Goal: Information Seeking & Learning: Learn about a topic

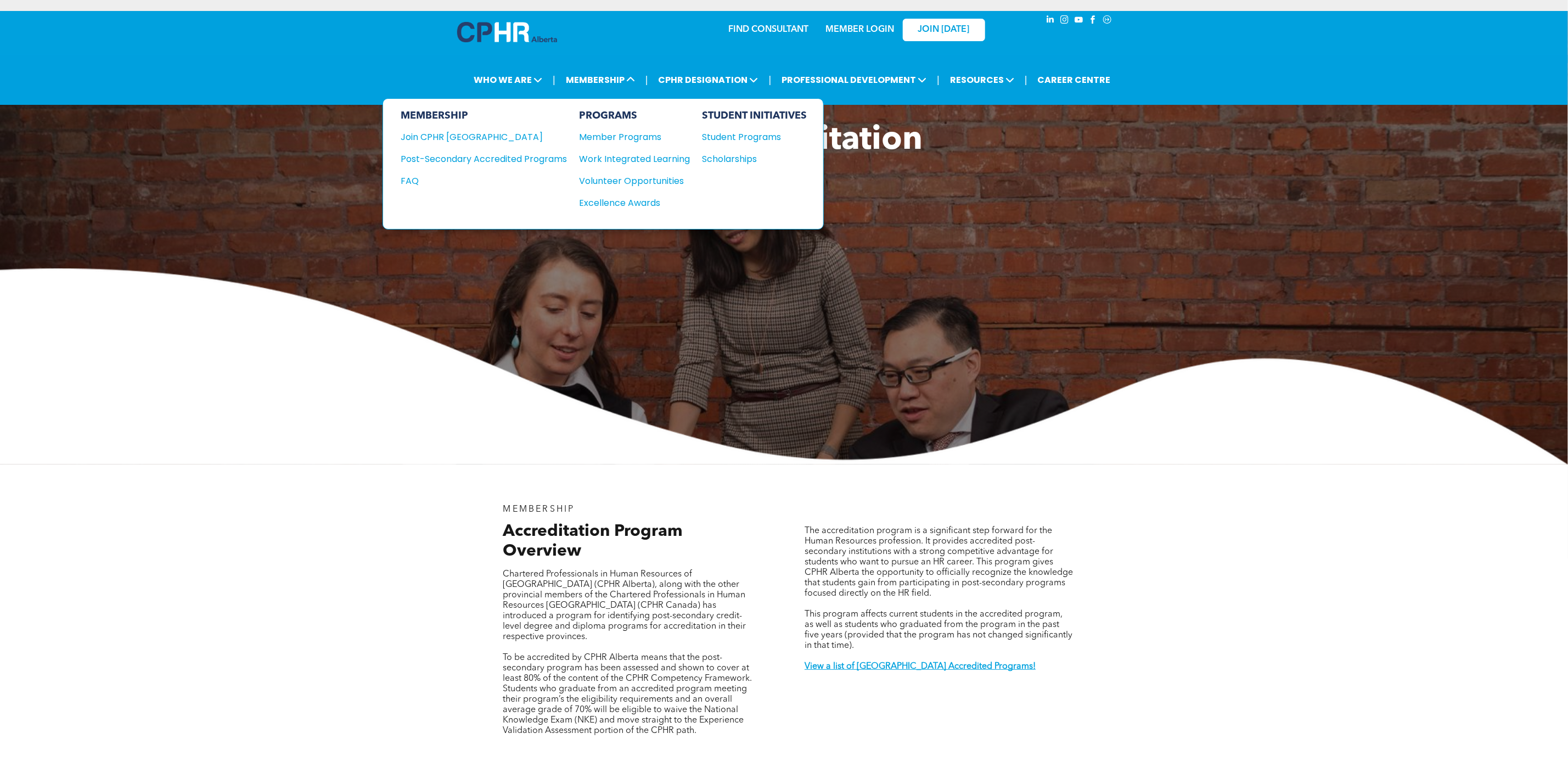
click at [547, 158] on div "Post-Secondary Accredited Programs" at bounding box center [476, 158] width 150 height 13
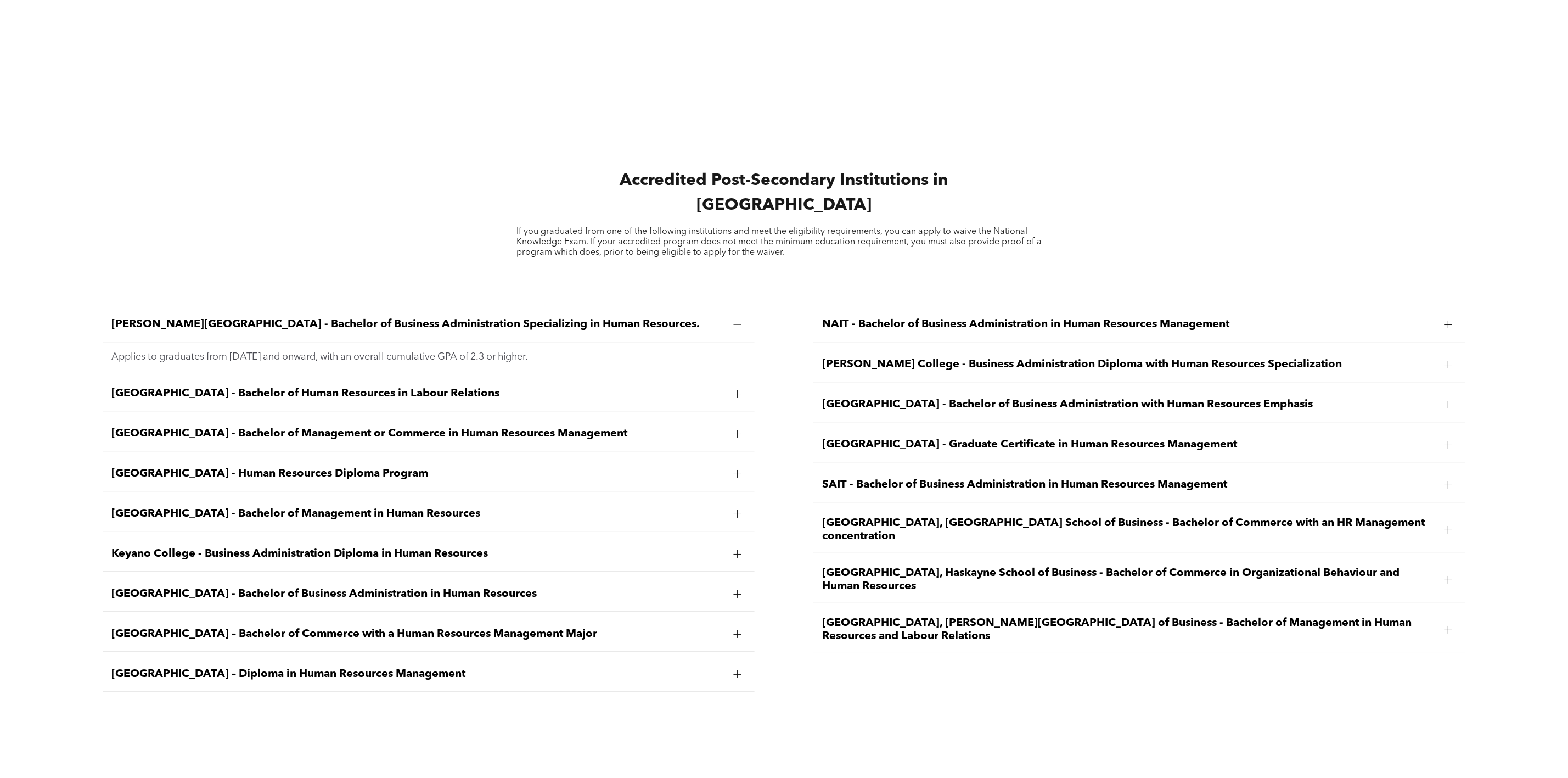
scroll to position [1811, 0]
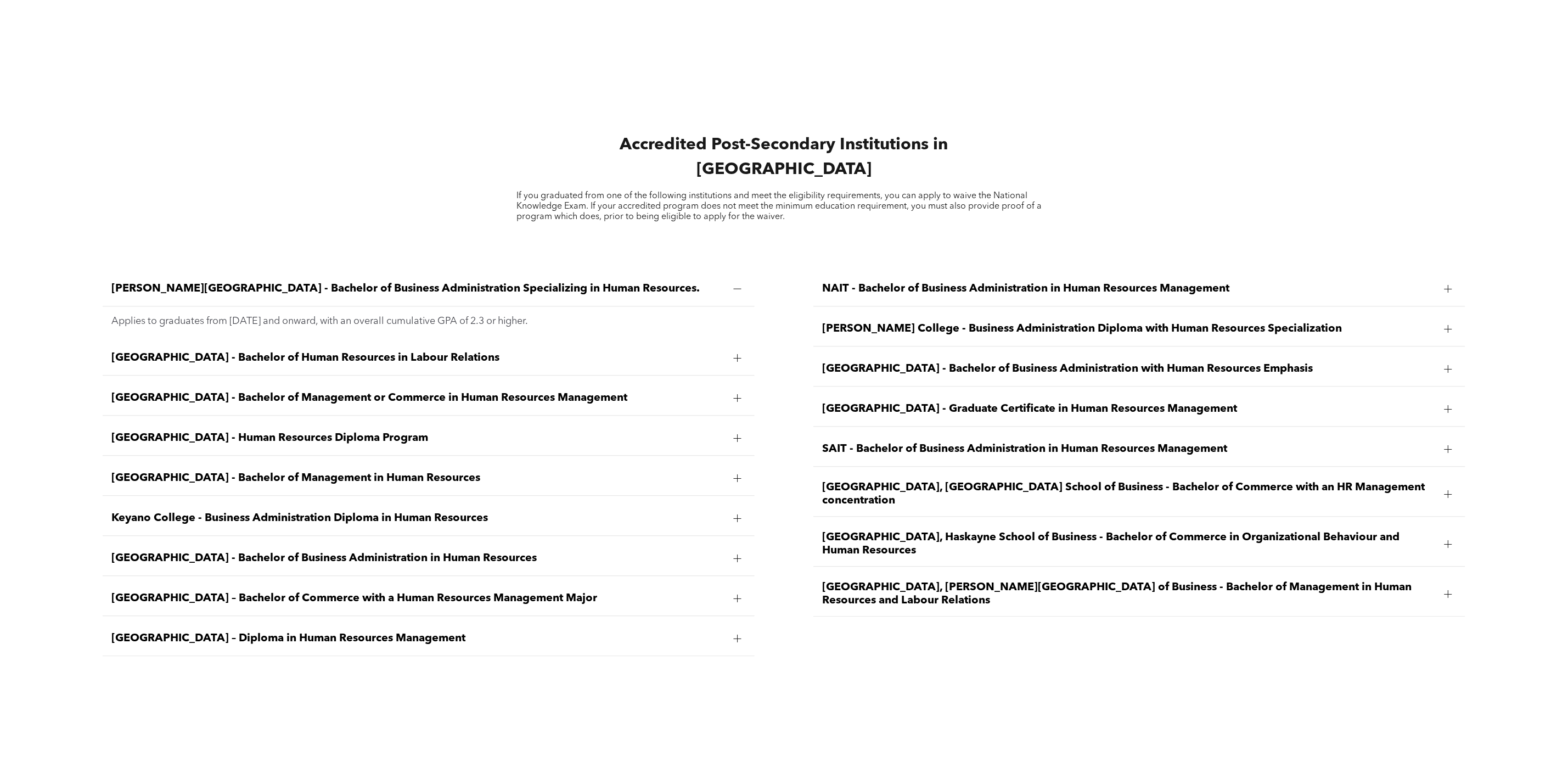
click at [457, 391] on span "[GEOGRAPHIC_DATA] - Bachelor of Management or Commerce in Human Resources Manag…" at bounding box center [417, 398] width 613 height 13
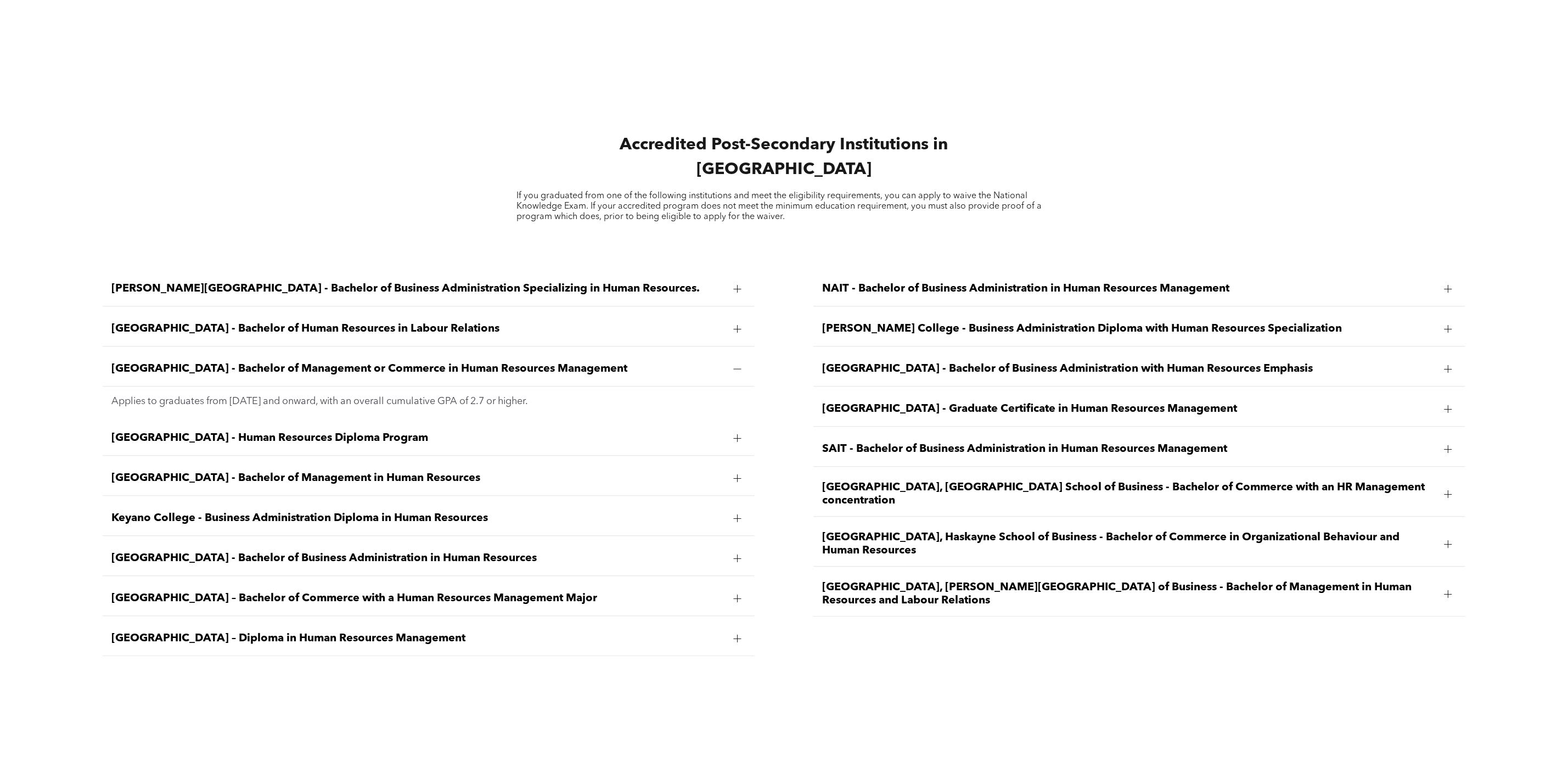
click at [462, 322] on span "[GEOGRAPHIC_DATA] - Bachelor of Human Resources in Labour Relations" at bounding box center [417, 329] width 613 height 13
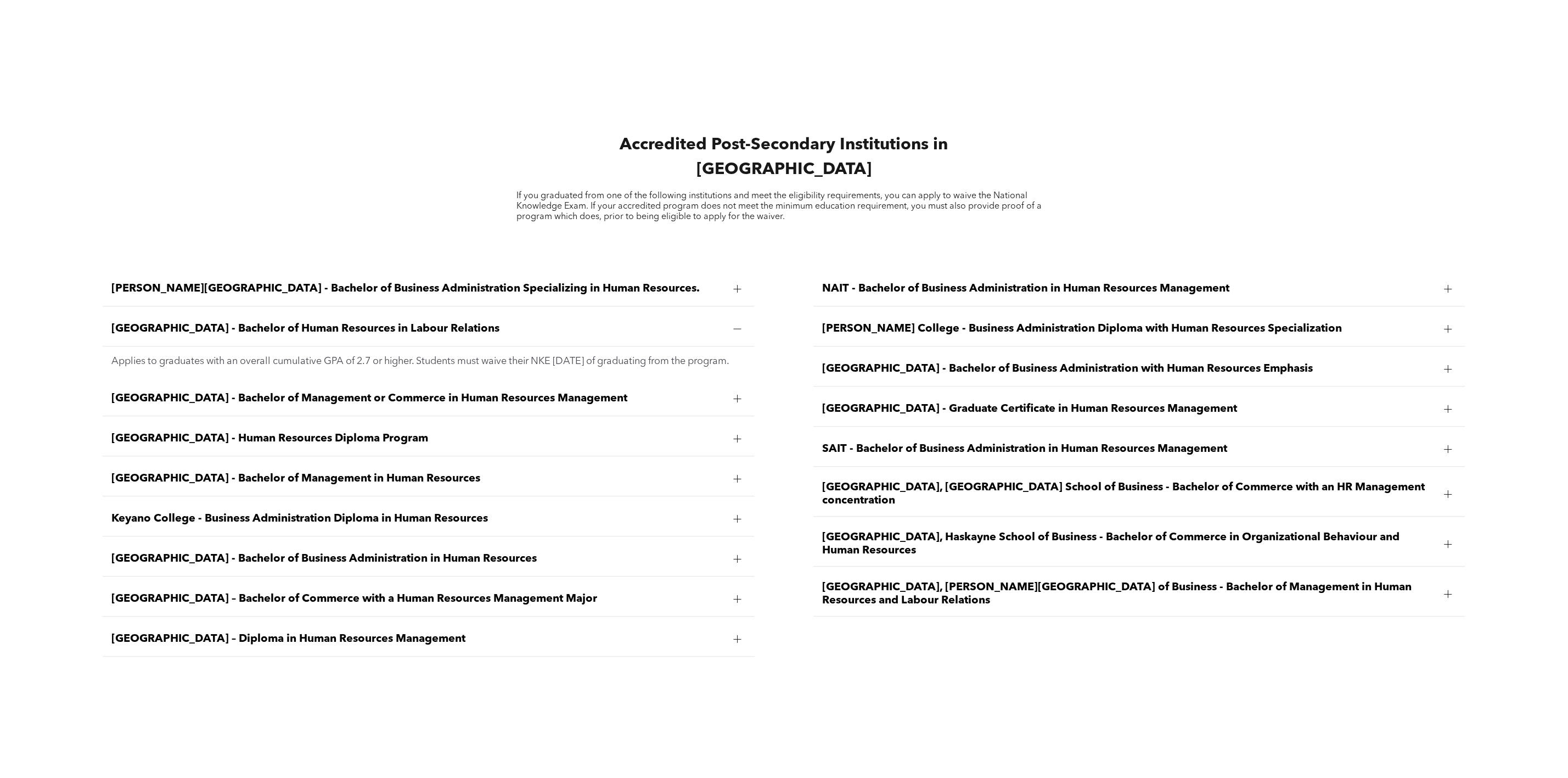
click at [476, 389] on div "[GEOGRAPHIC_DATA] - Bachelor of Management or Commerce in Human Resources Manag…" at bounding box center [428, 399] width 652 height 35
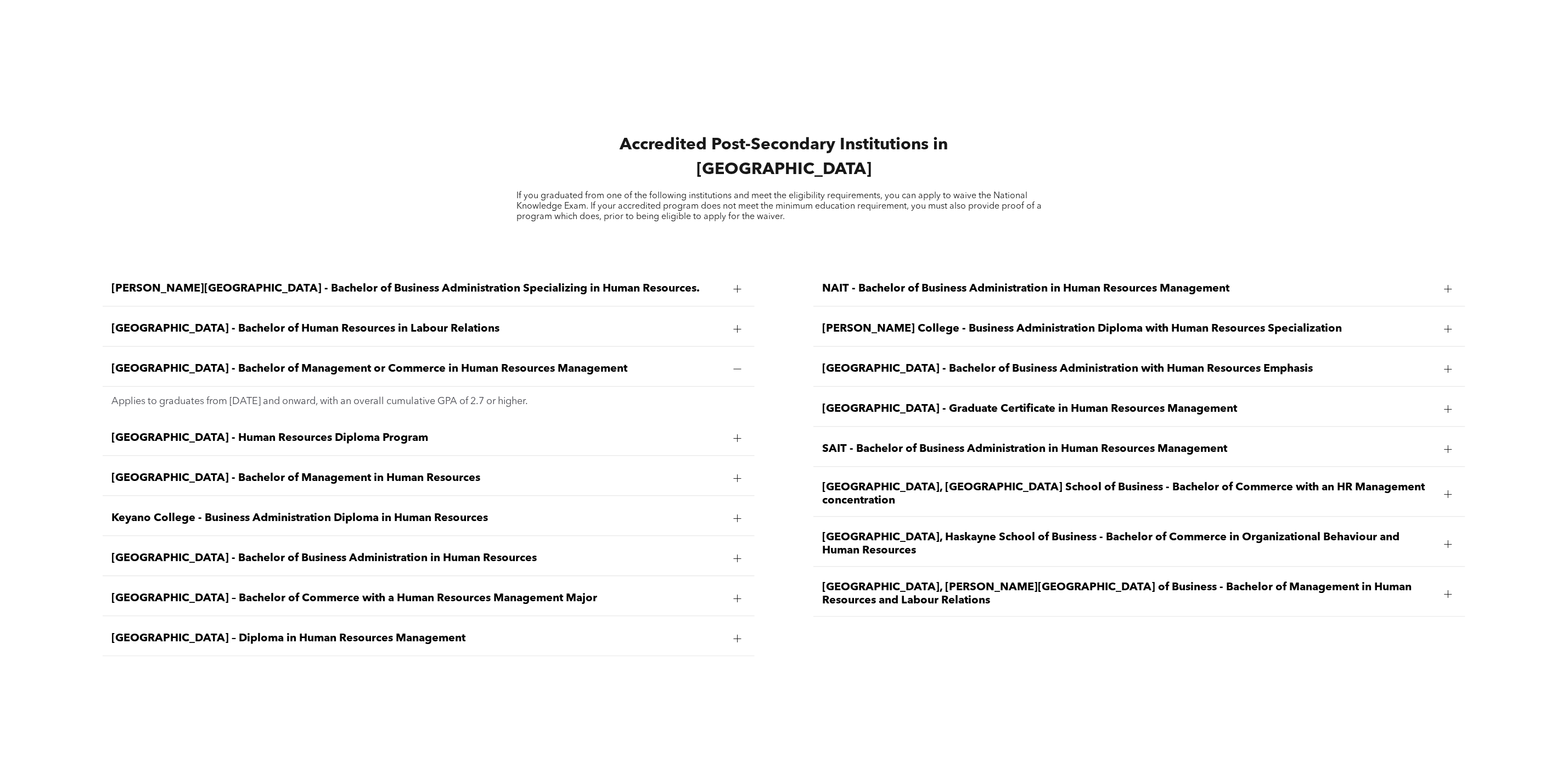
click at [1012, 580] on span "[GEOGRAPHIC_DATA], [PERSON_NAME][GEOGRAPHIC_DATA] of Business - Bachelor of Man…" at bounding box center [1128, 593] width 613 height 26
click at [1030, 530] on span "[GEOGRAPHIC_DATA], Haskayne School of Business - Bachelor of Commerce in Organi…" at bounding box center [1128, 543] width 613 height 26
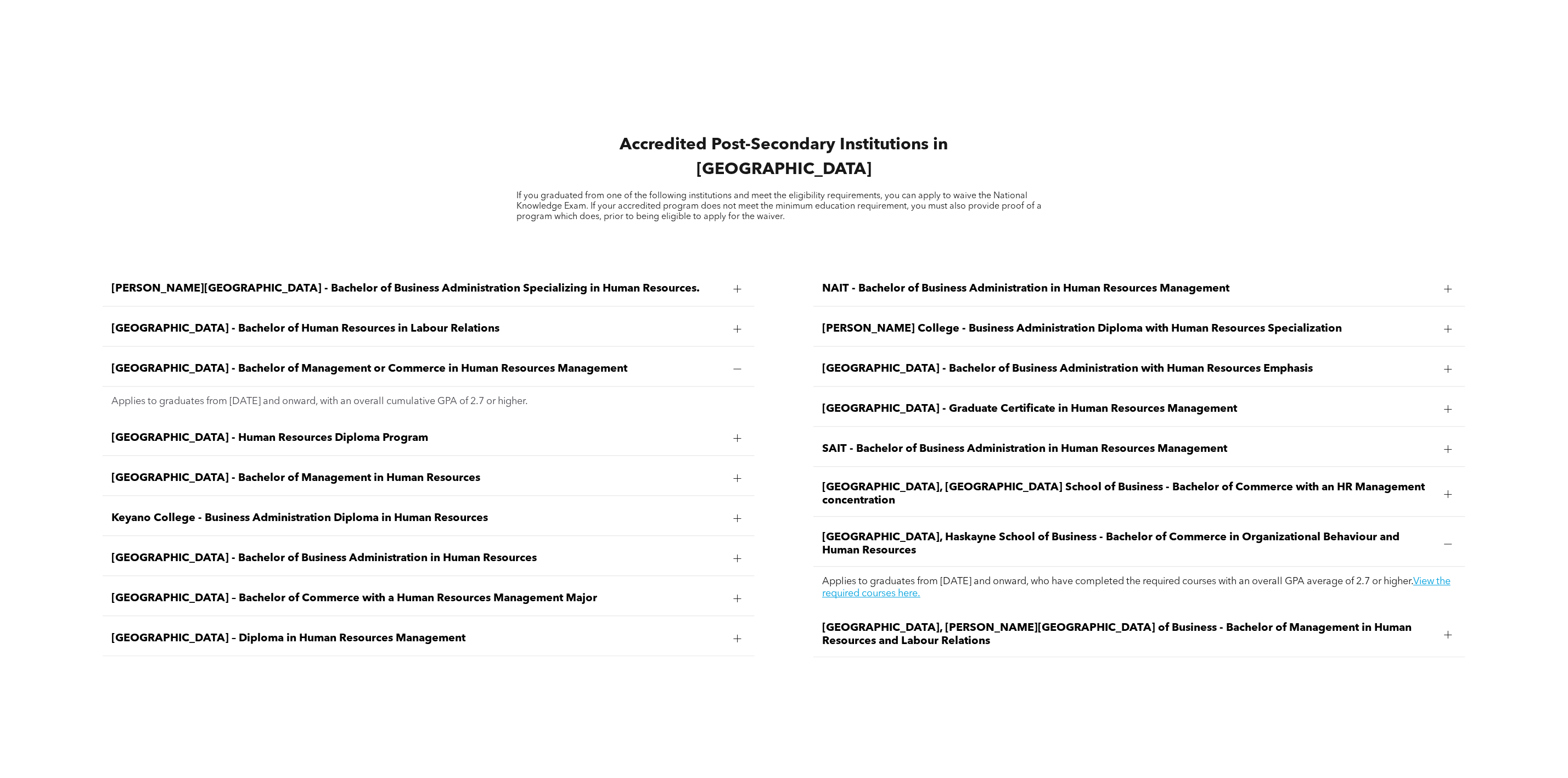
click at [1037, 484] on span "[GEOGRAPHIC_DATA], [GEOGRAPHIC_DATA] School of Business - Bachelor of Commerce …" at bounding box center [1128, 493] width 613 height 26
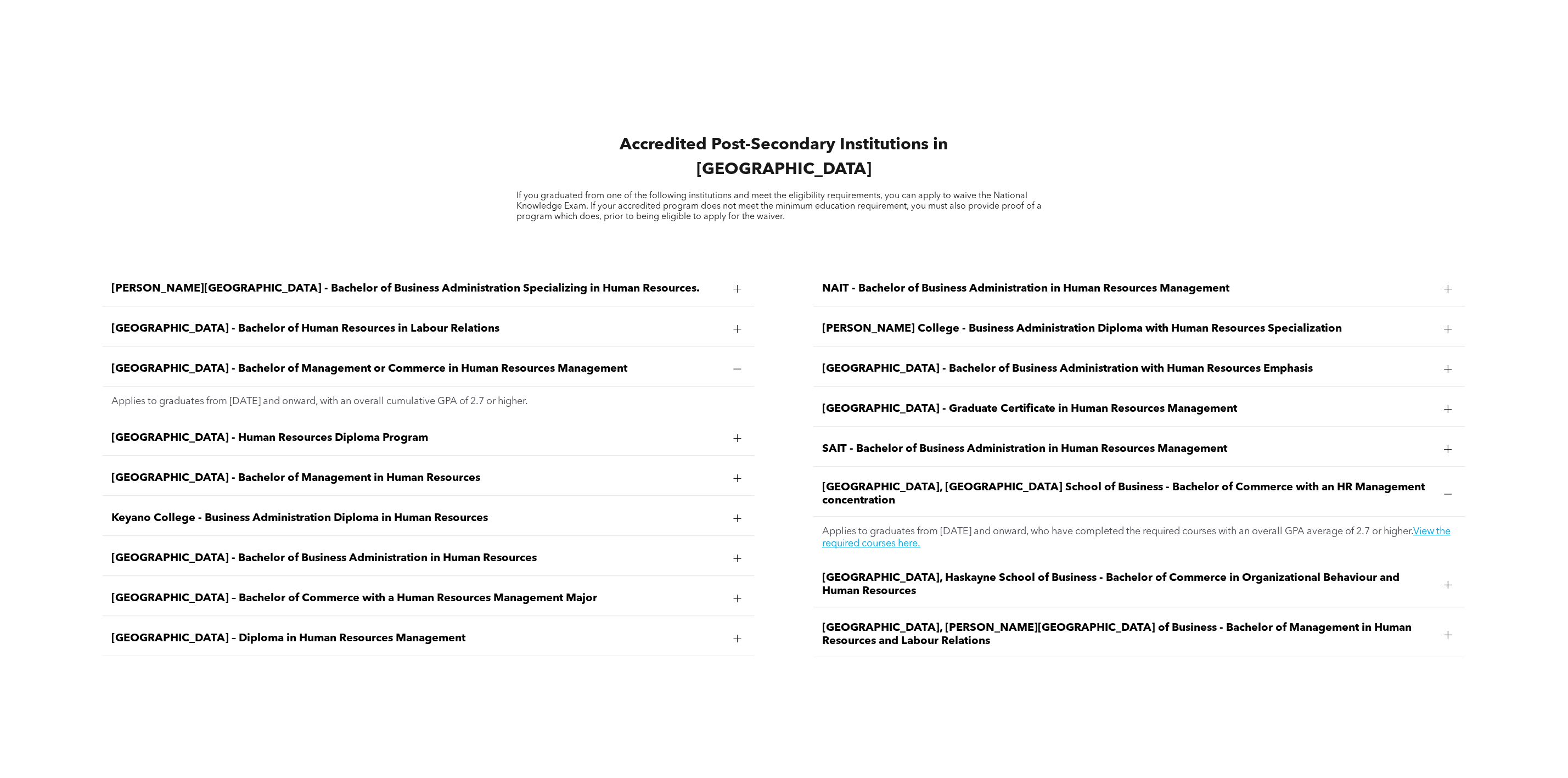
click at [1032, 432] on div "SAIT - Bachelor of Business Administration in Human Resources Management" at bounding box center [1139, 449] width 652 height 35
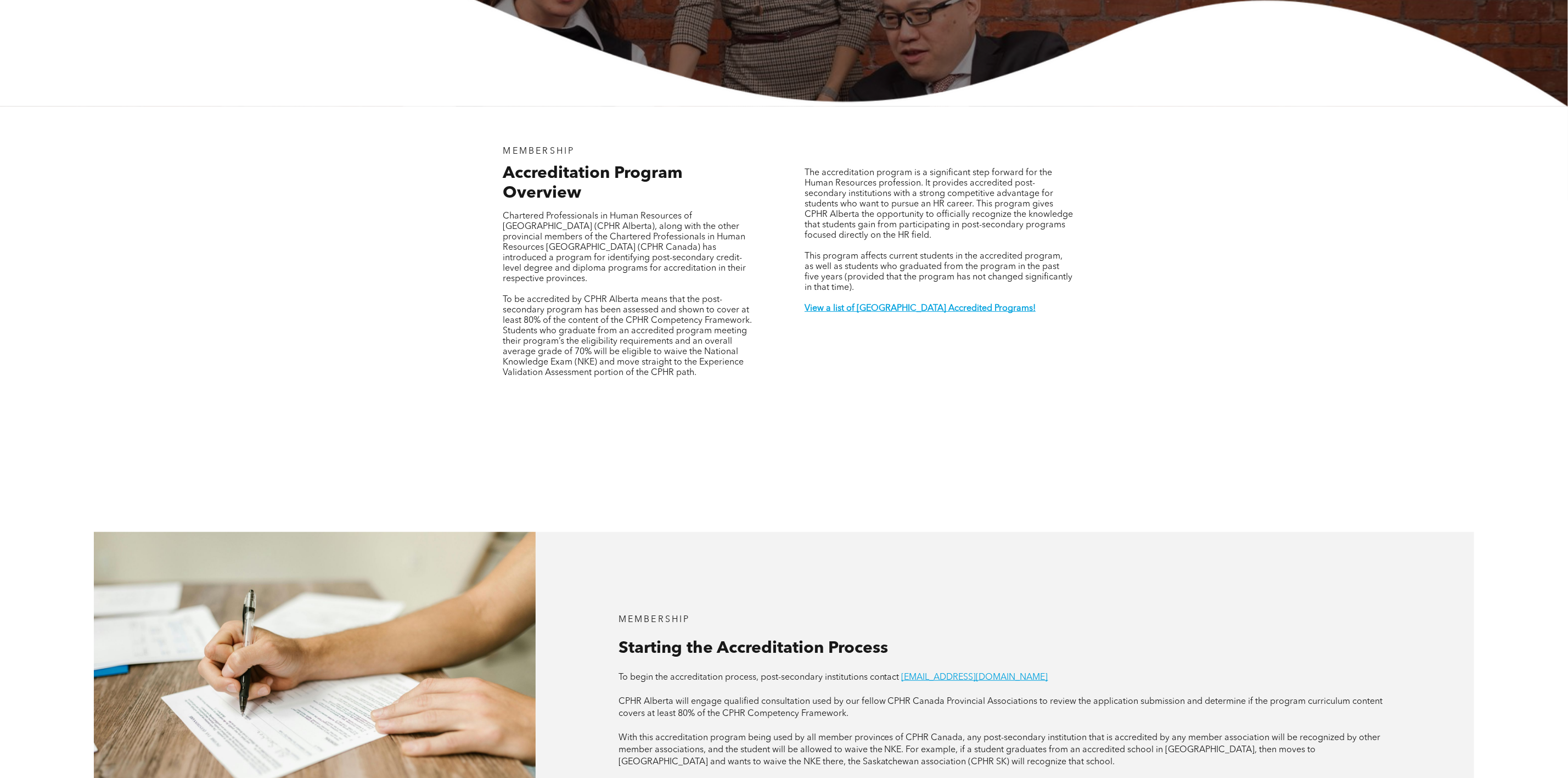
scroll to position [0, 0]
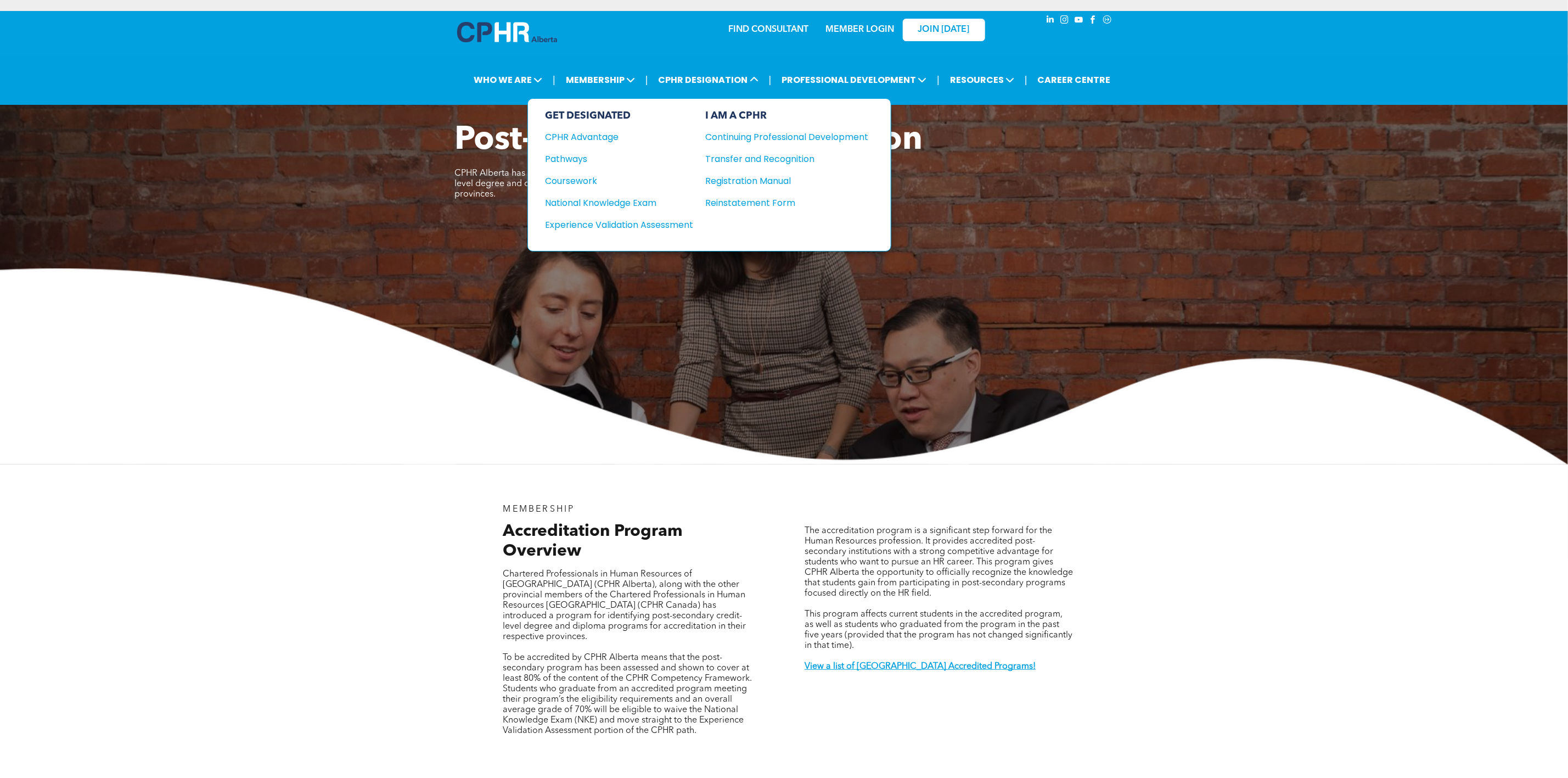
click at [690, 232] on div "GET DESIGNATED CPHR Advantage Pathways Coursework National Knowledge Exam" at bounding box center [620, 175] width 148 height 130
click at [679, 223] on div "Experience Validation Assessment" at bounding box center [612, 224] width 133 height 13
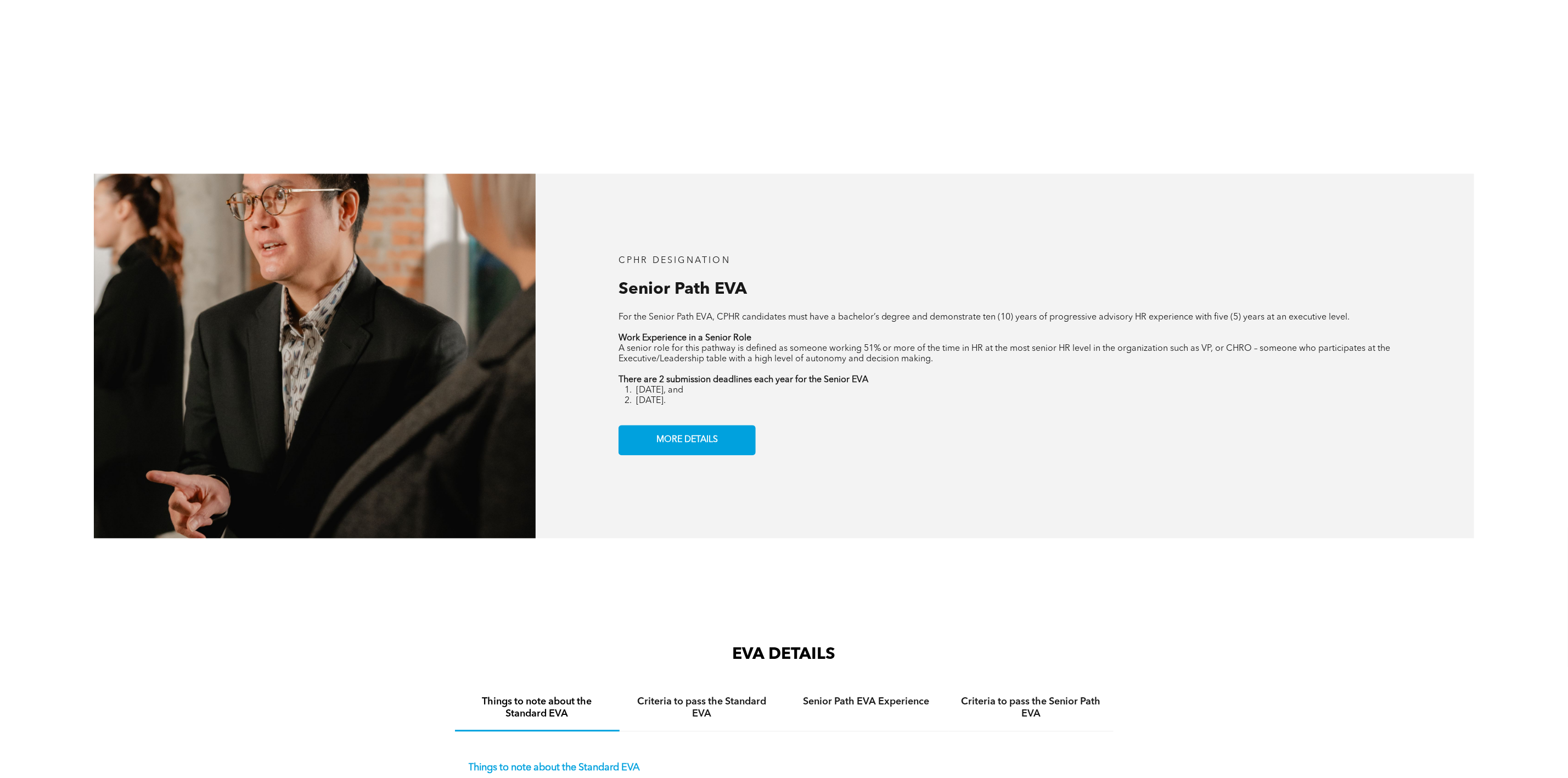
scroll to position [1893, 0]
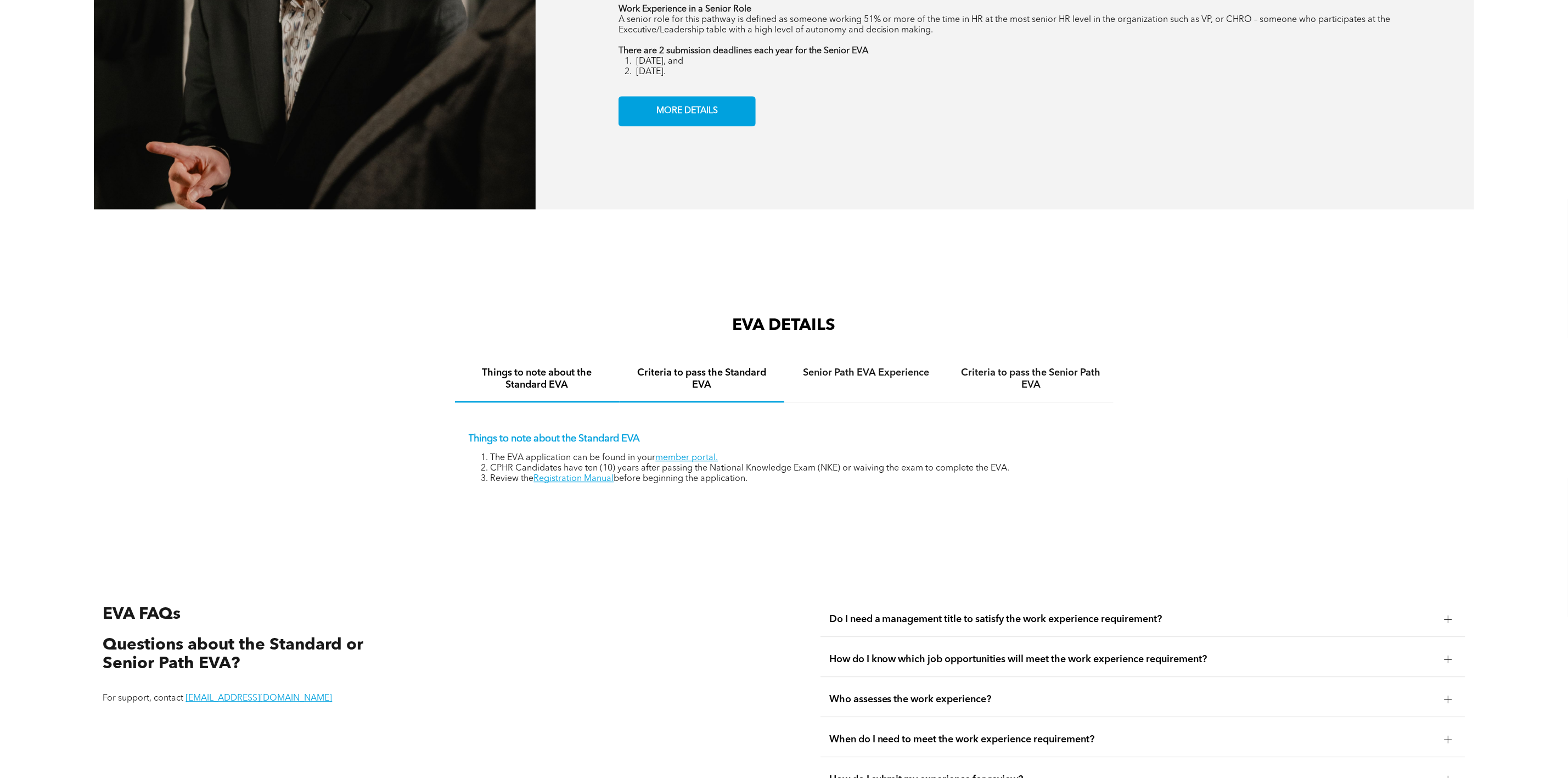
click at [726, 390] on h4 "Criteria to pass the Standard EVA" at bounding box center [701, 378] width 145 height 24
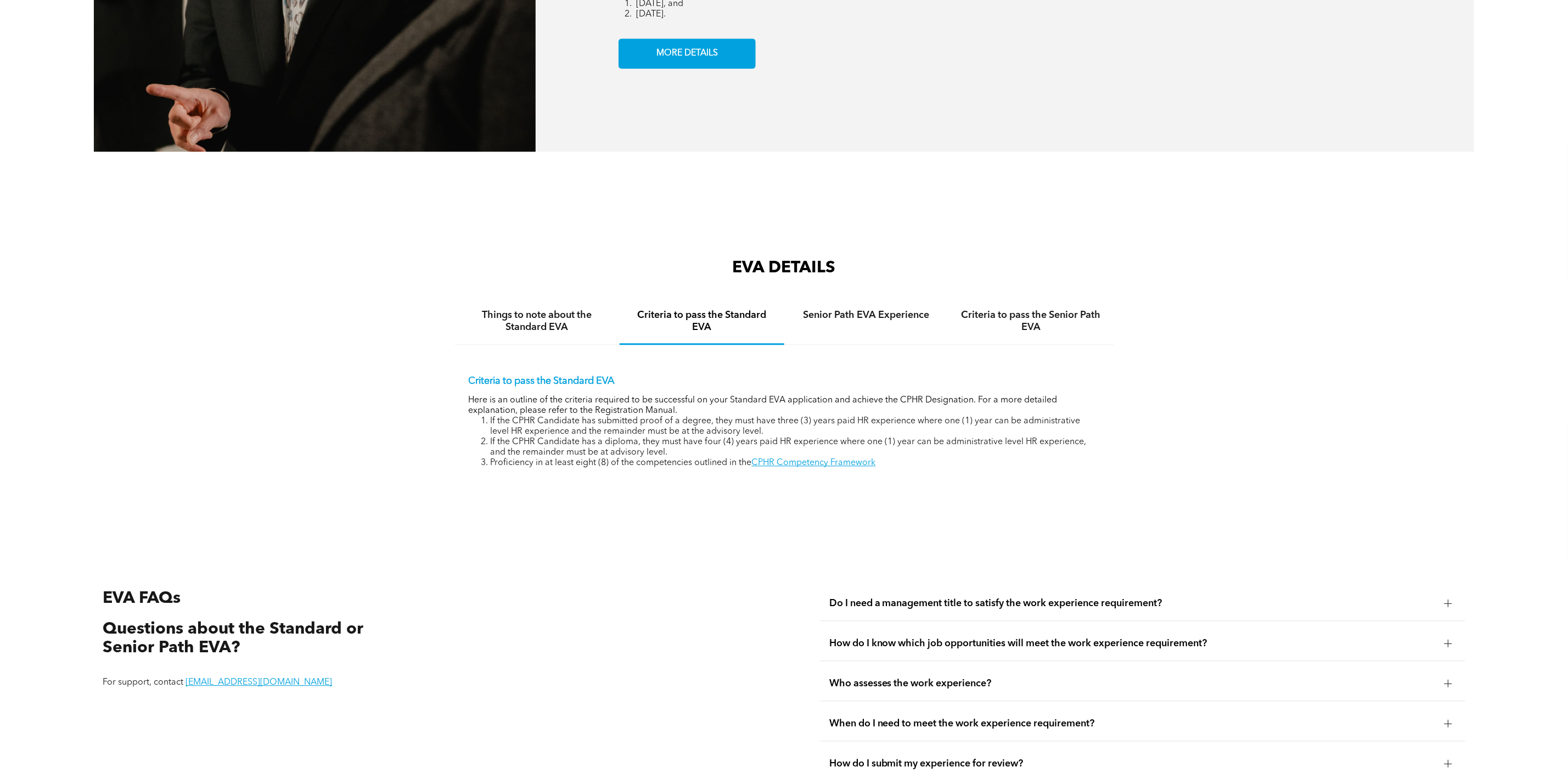
scroll to position [1975, 0]
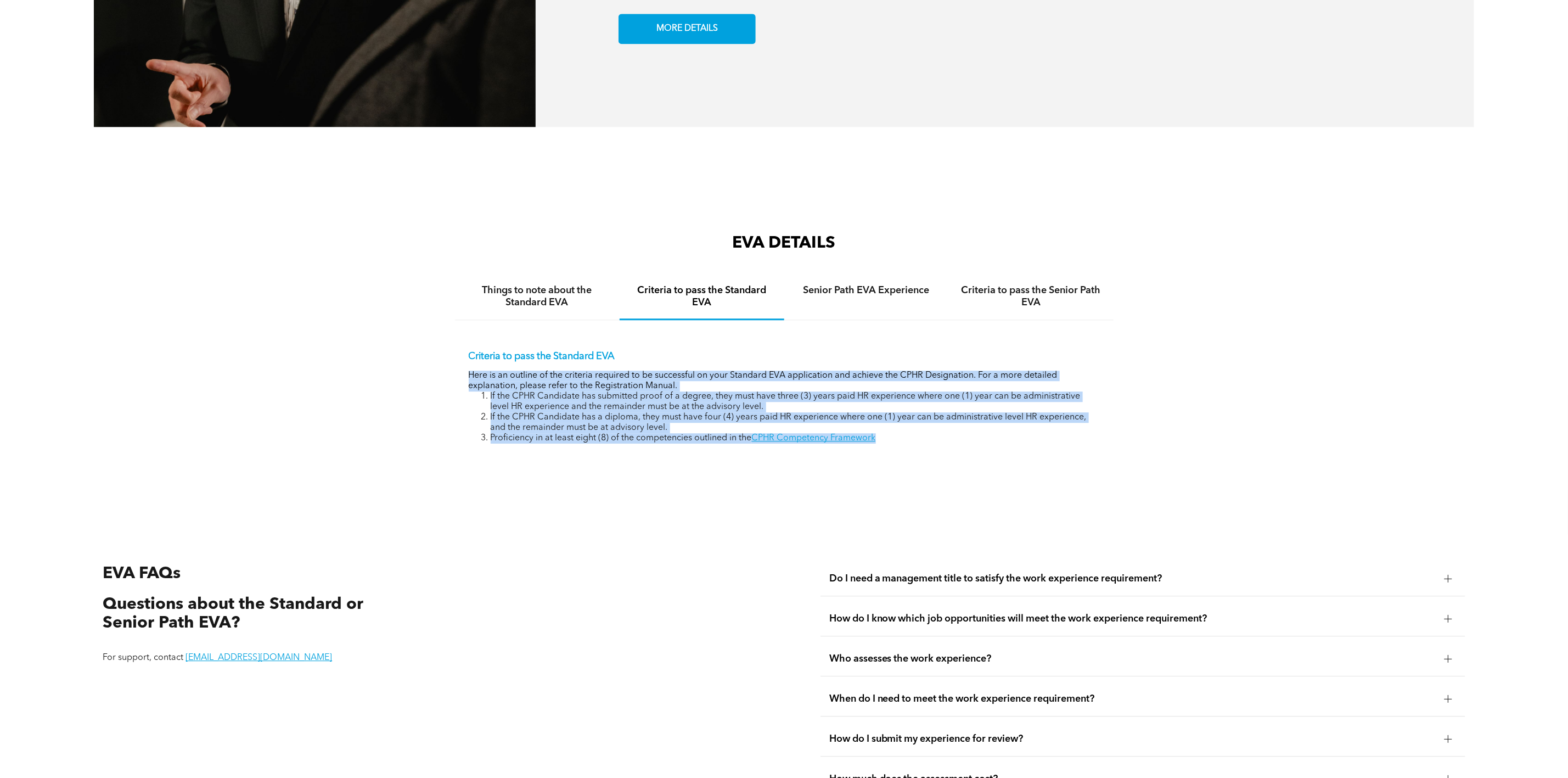
drag, startPoint x: 896, startPoint y: 448, endPoint x: 463, endPoint y: 386, distance: 437.4
click at [463, 386] on div "Criteria to pass the Standard EVA Here is an outline of the criteria required t…" at bounding box center [784, 388] width 658 height 137
copy div "Here is an outline of the criteria required to be successful on your Standard E…"
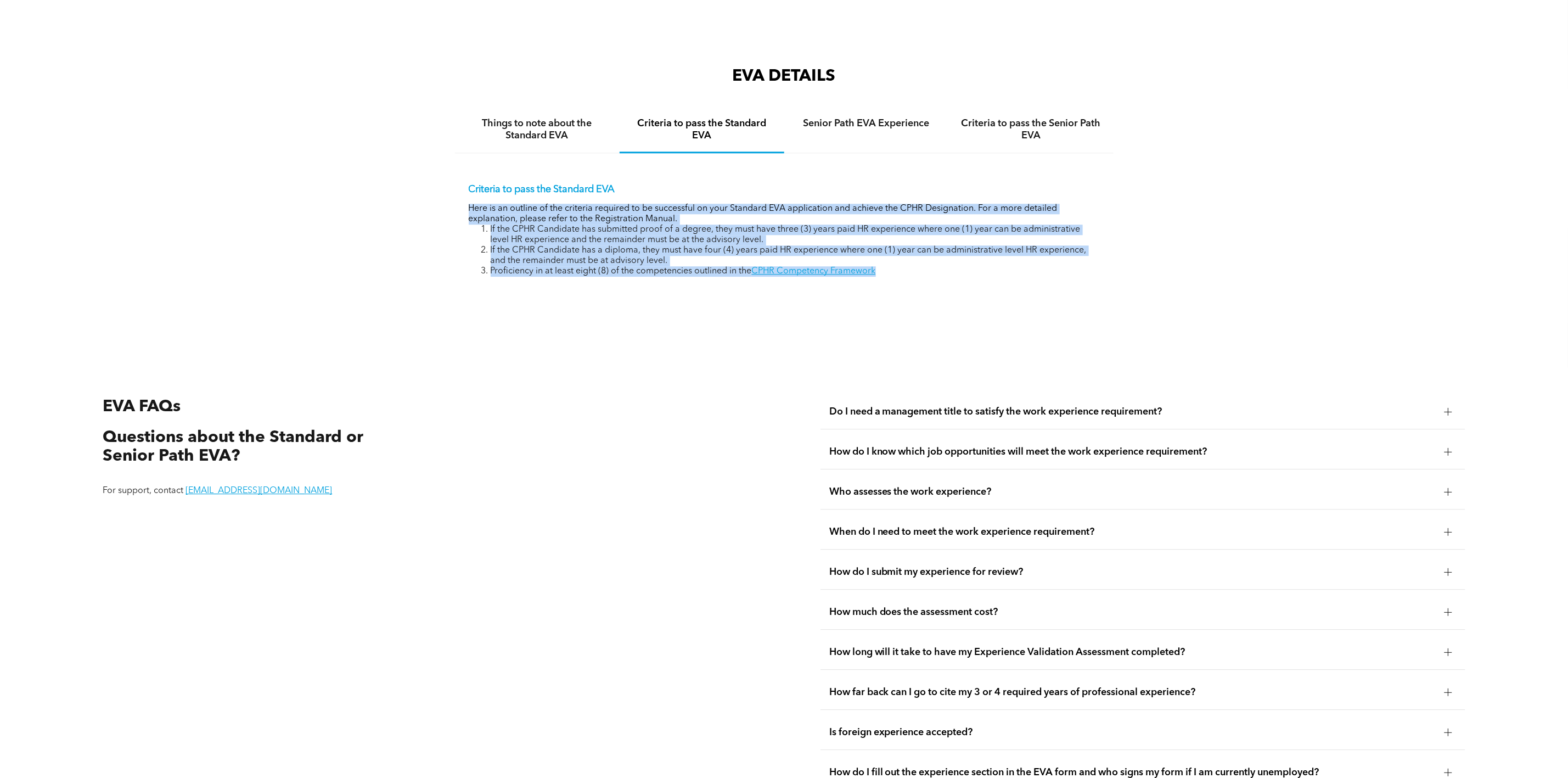
scroll to position [2223, 0]
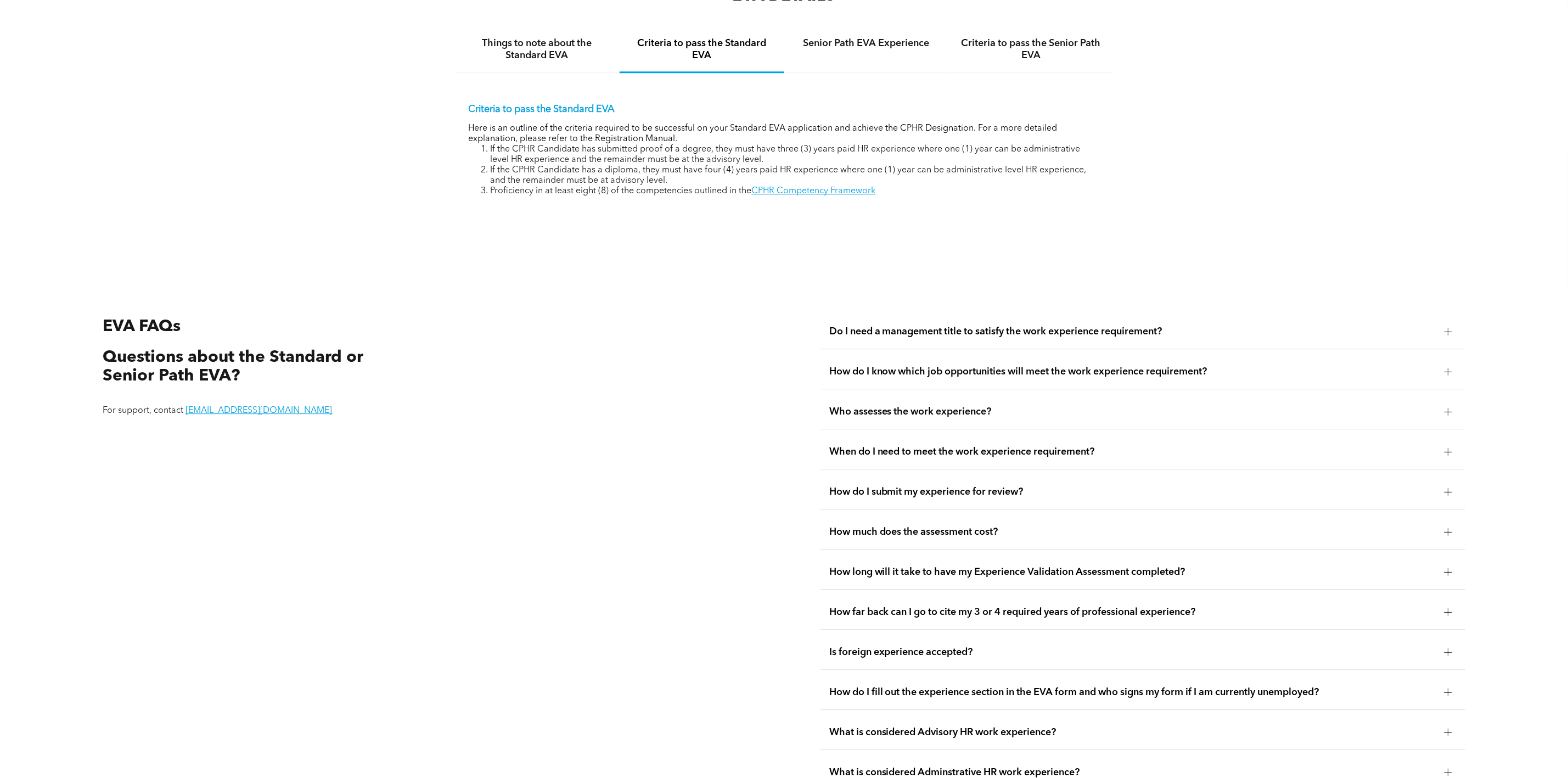
click at [784, 271] on div "EVA FAQs Questions about the Standard or Senior Path EVA? For support, contact …" at bounding box center [784, 552] width 1568 height 619
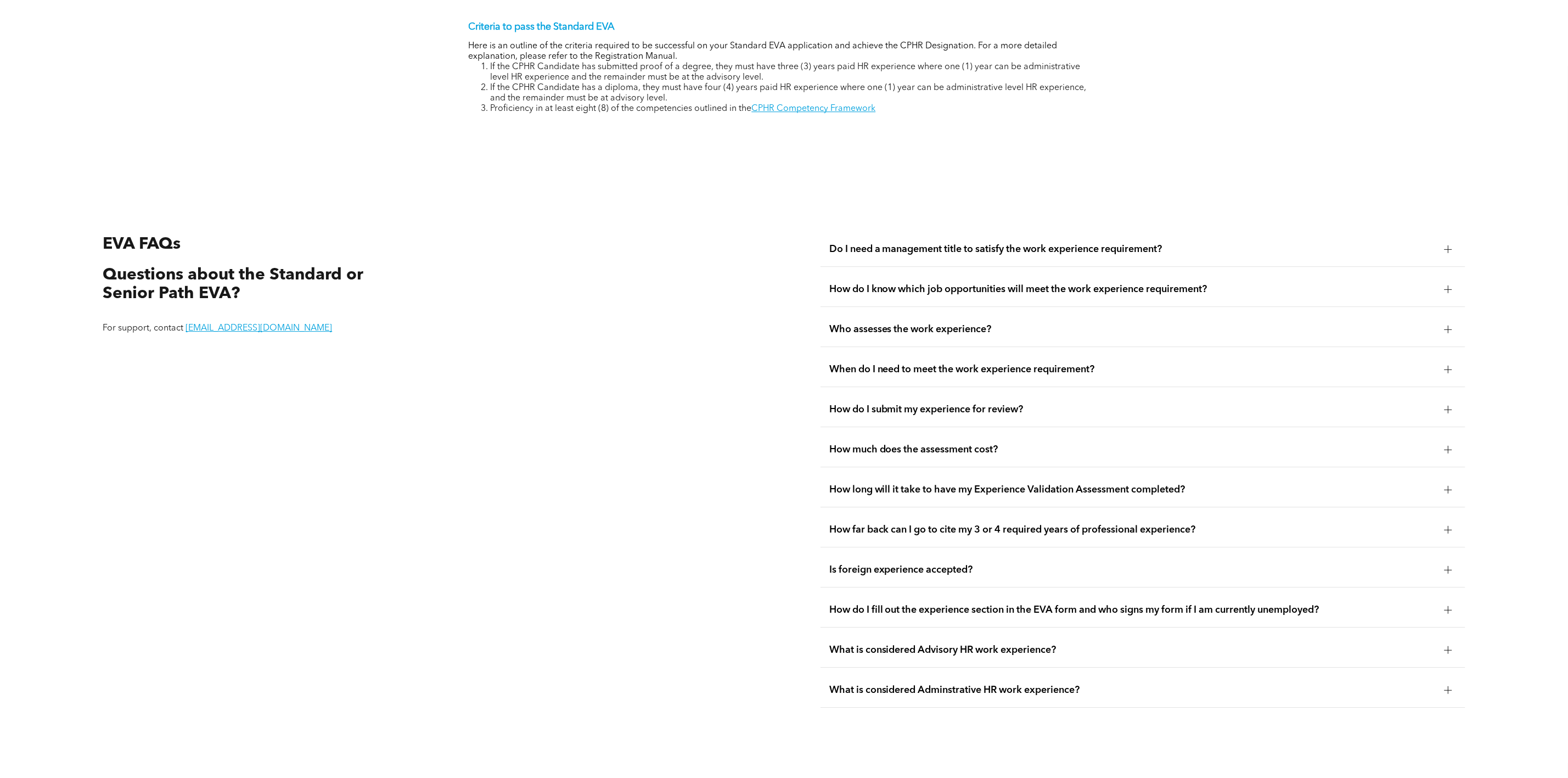
click at [915, 627] on div "How do I fill out the experience section in the EVA form and who signs my form …" at bounding box center [1143, 610] width 645 height 35
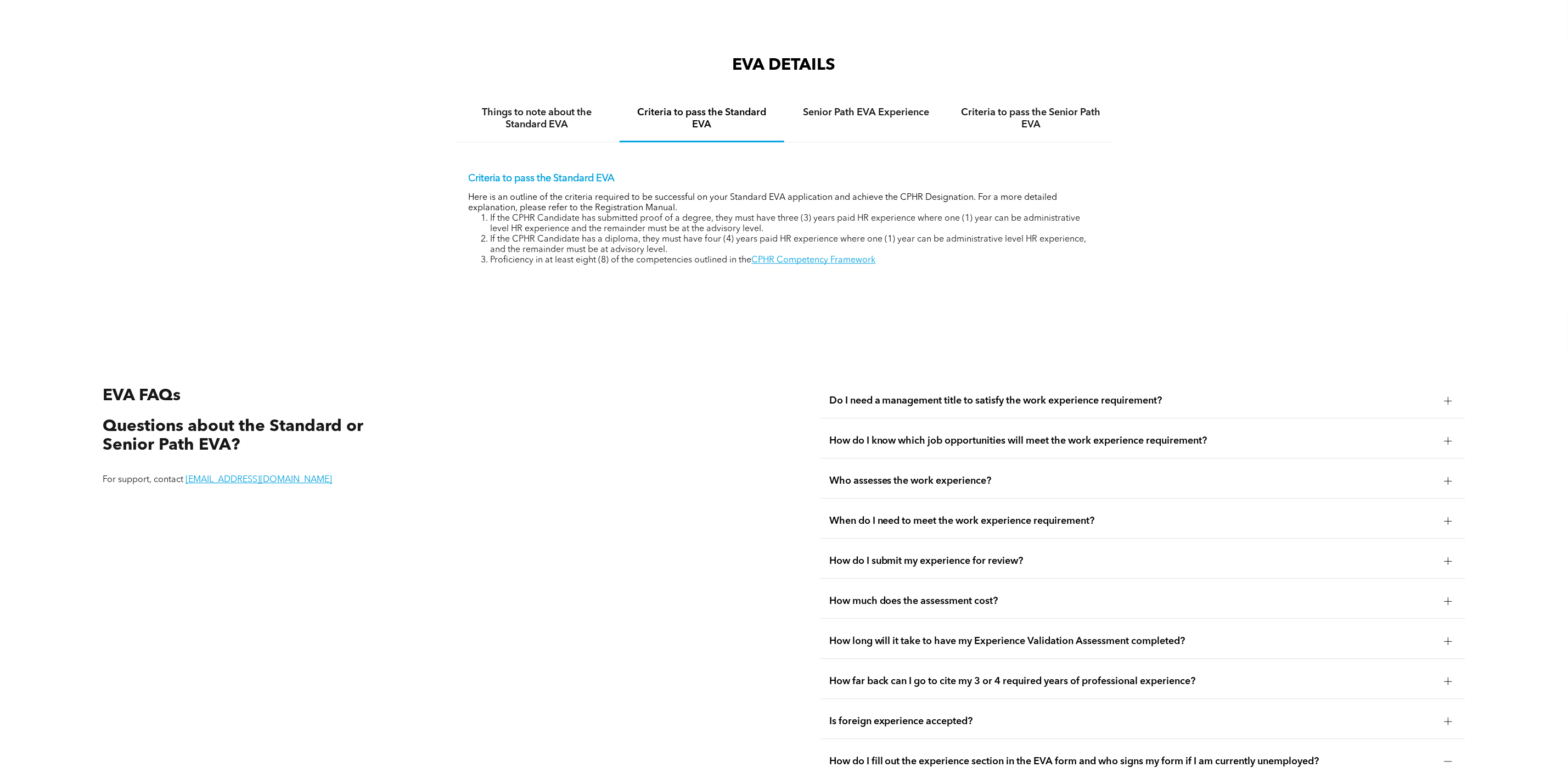
scroll to position [2140, 0]
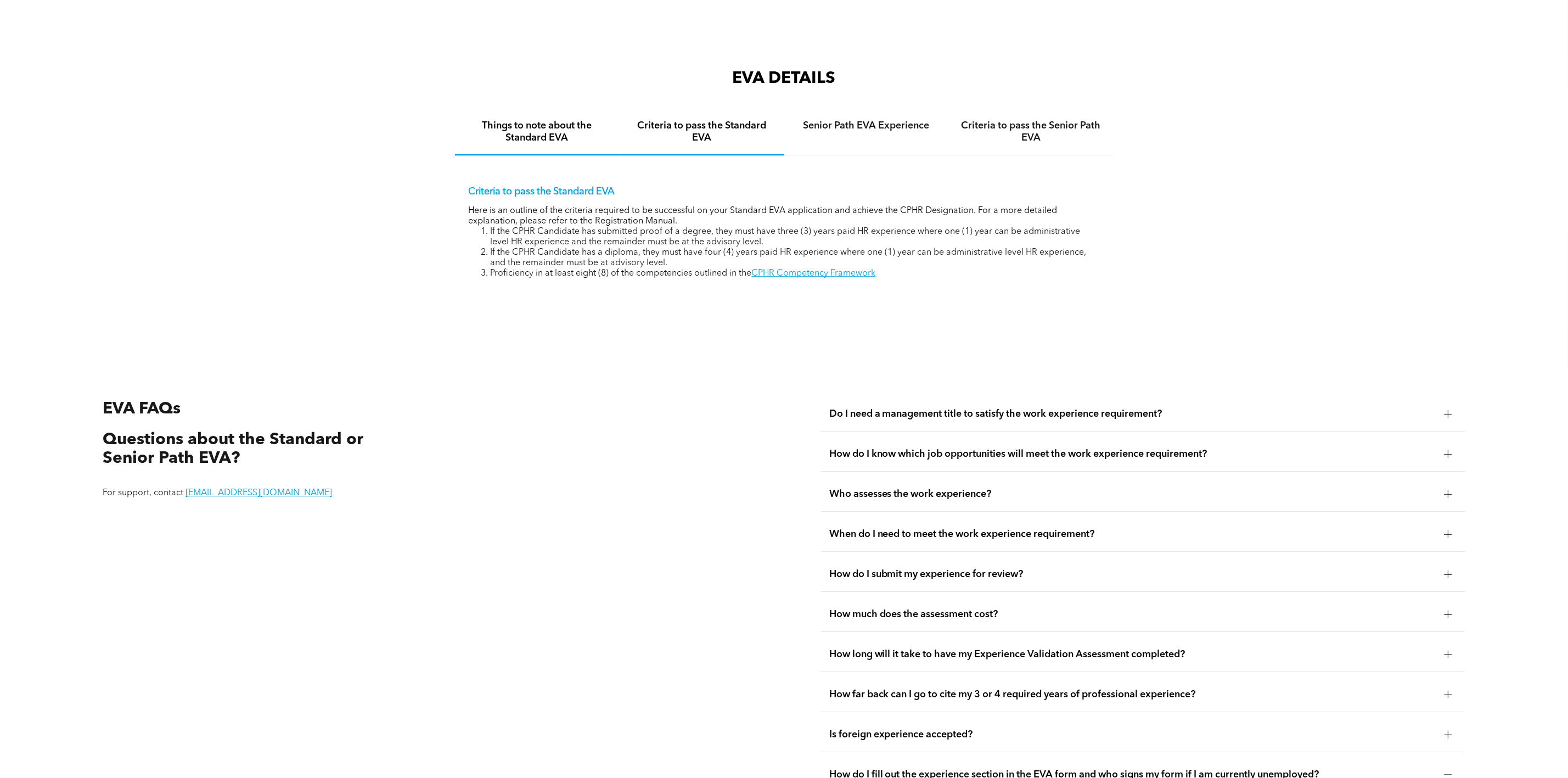
click at [535, 135] on h4 "Things to note about the Standard EVA" at bounding box center [537, 131] width 145 height 24
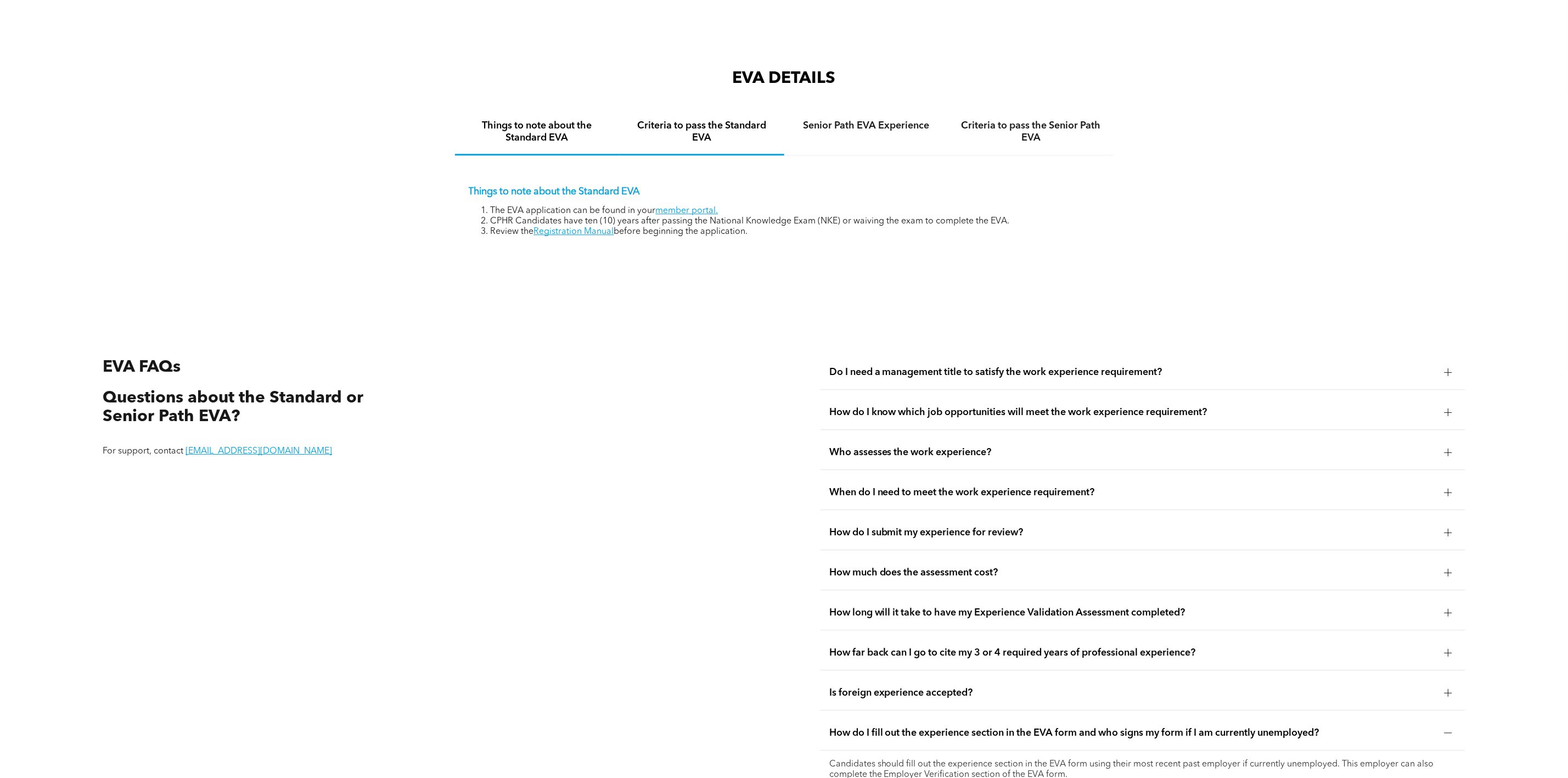
click at [703, 140] on h4 "Criteria to pass the Standard EVA" at bounding box center [701, 131] width 145 height 24
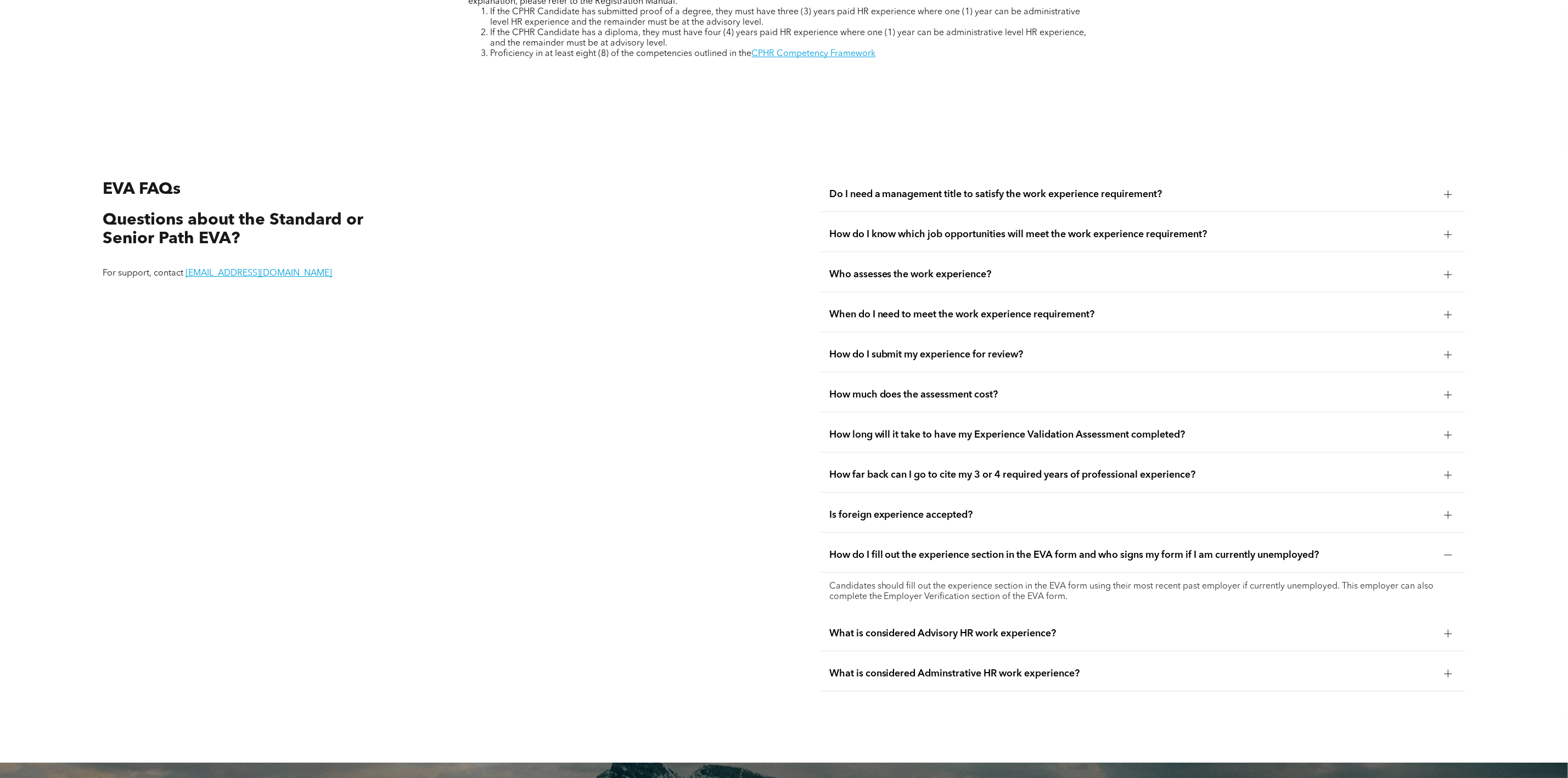
scroll to position [2387, 0]
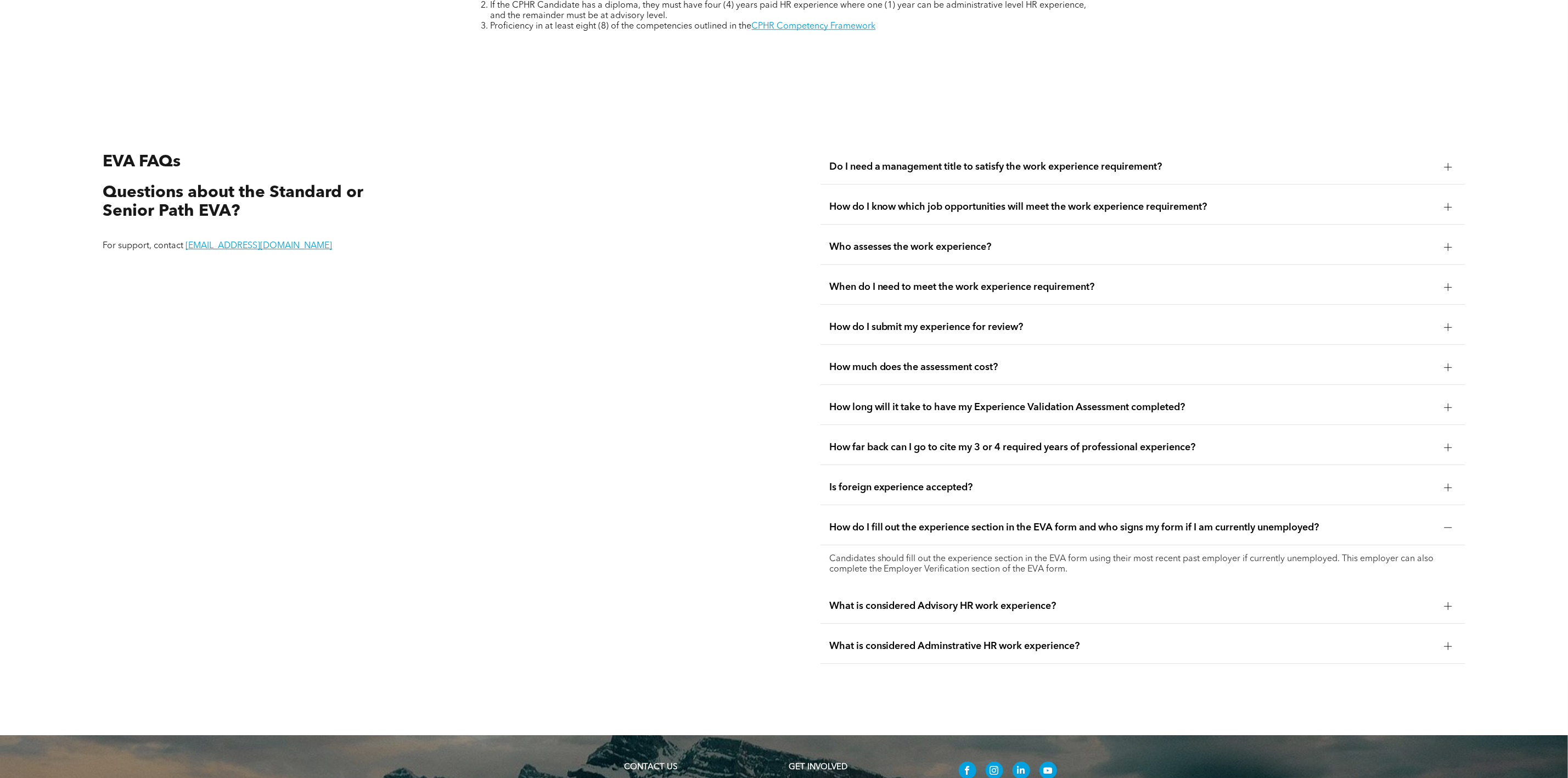
click at [908, 293] on span "When do I need to meet the work experience requirement?" at bounding box center [1132, 287] width 606 height 12
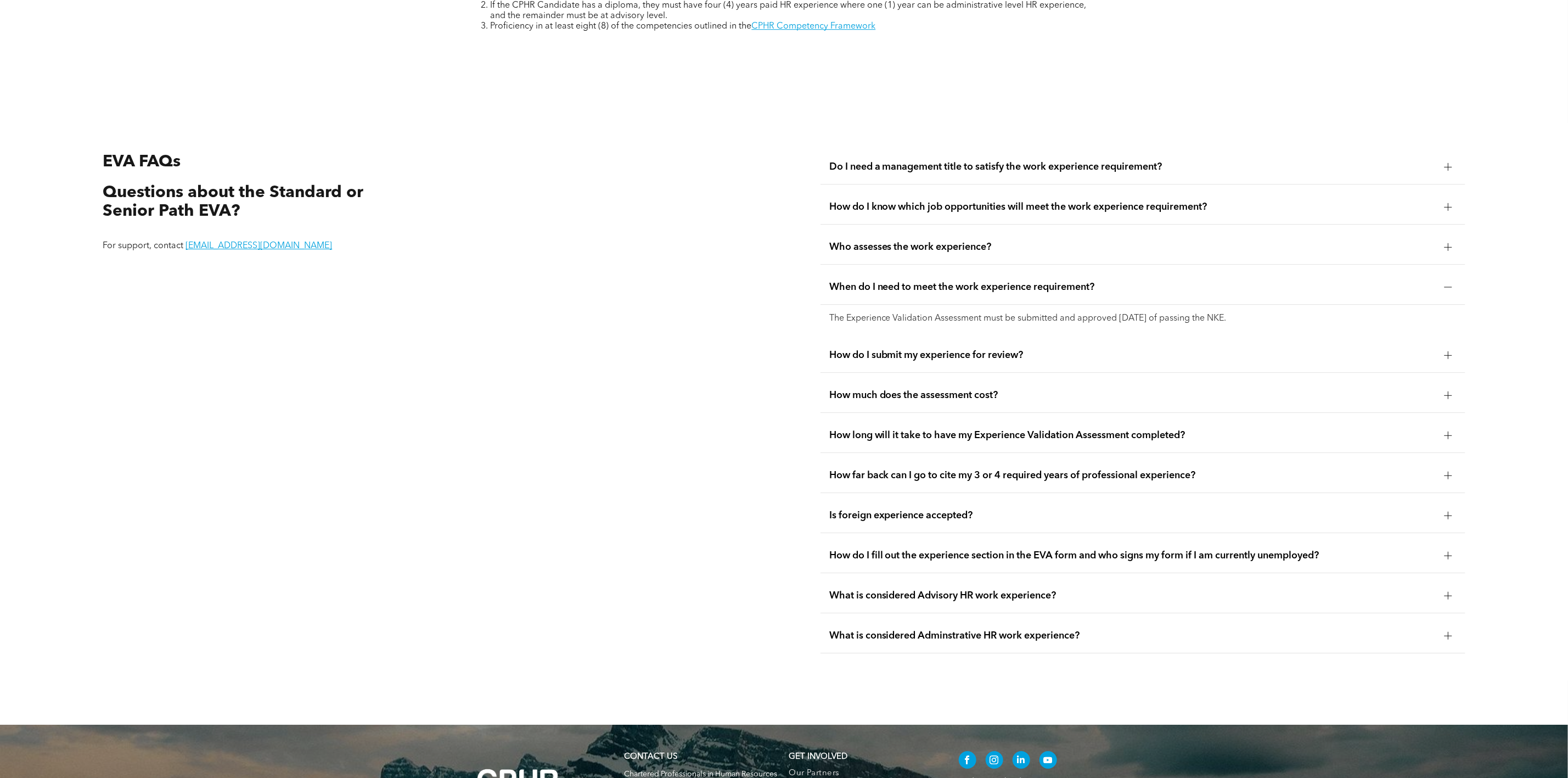
click at [971, 253] on span "Who assesses the work experience?" at bounding box center [1132, 247] width 606 height 12
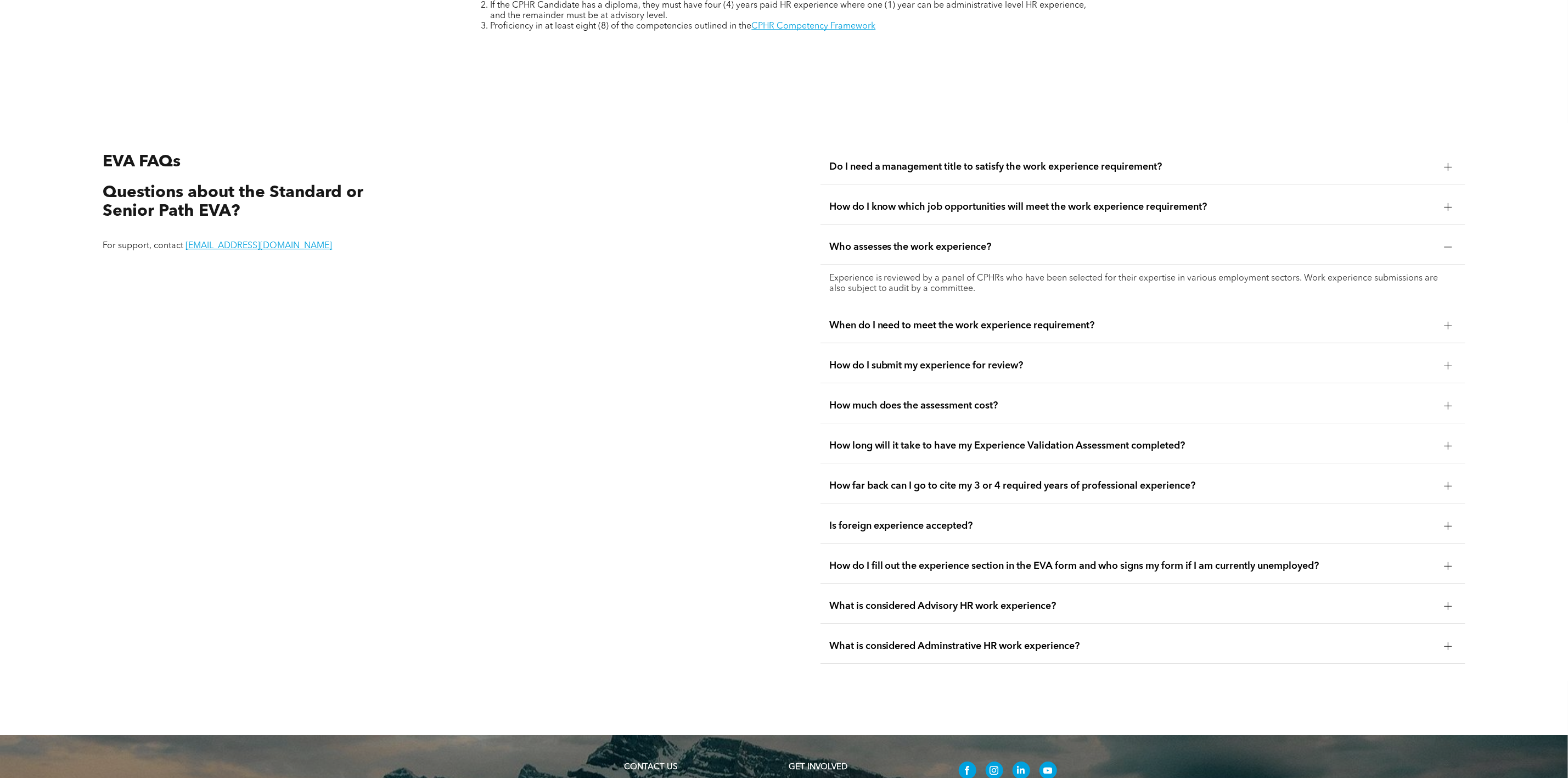
click at [986, 211] on span "How do I know which job opportunities will meet the work experience requirement?" at bounding box center [1132, 206] width 606 height 12
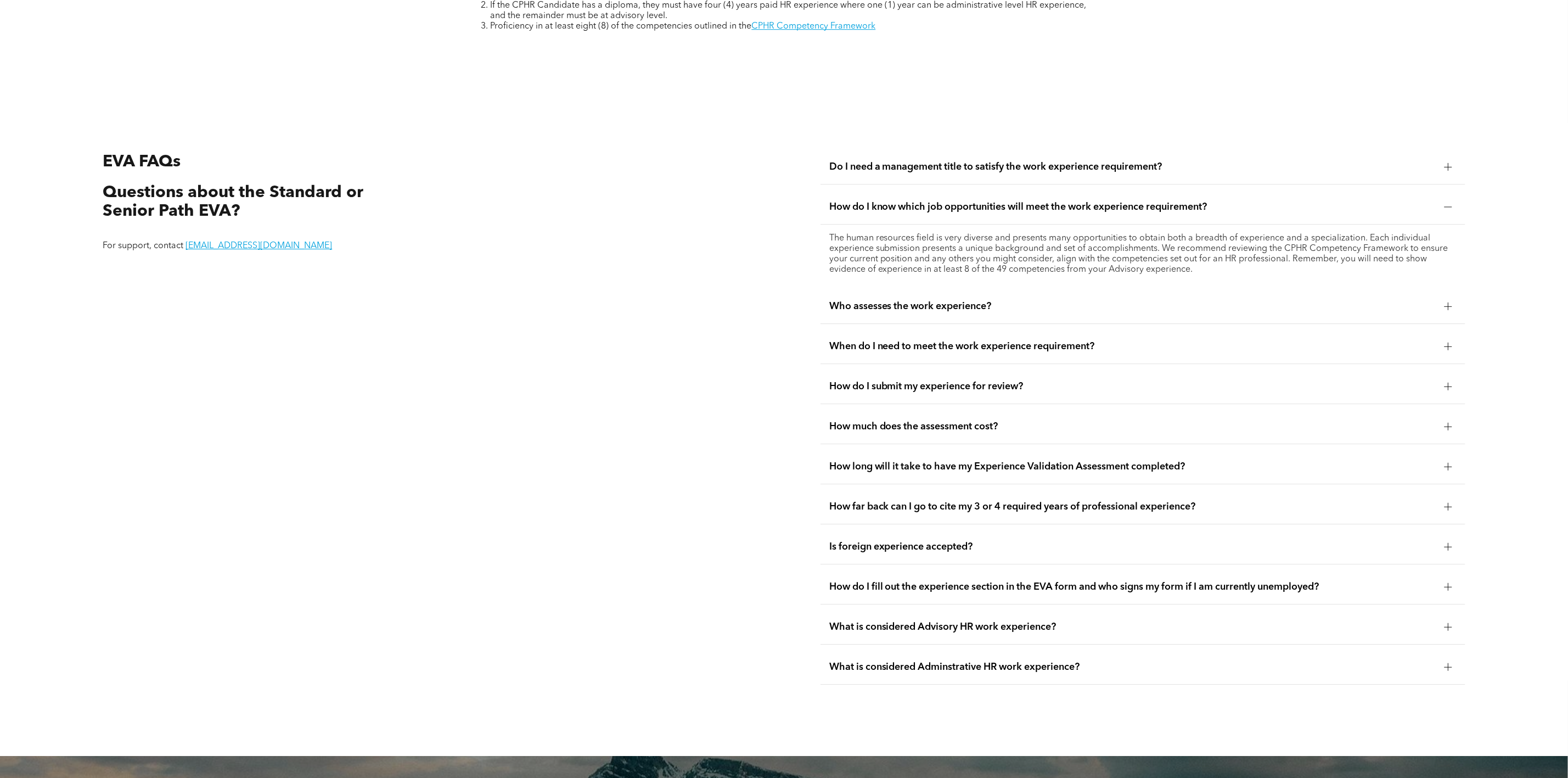
click at [978, 168] on div "Do I need a management title to satisfy the work experience requirement?" at bounding box center [1143, 167] width 645 height 35
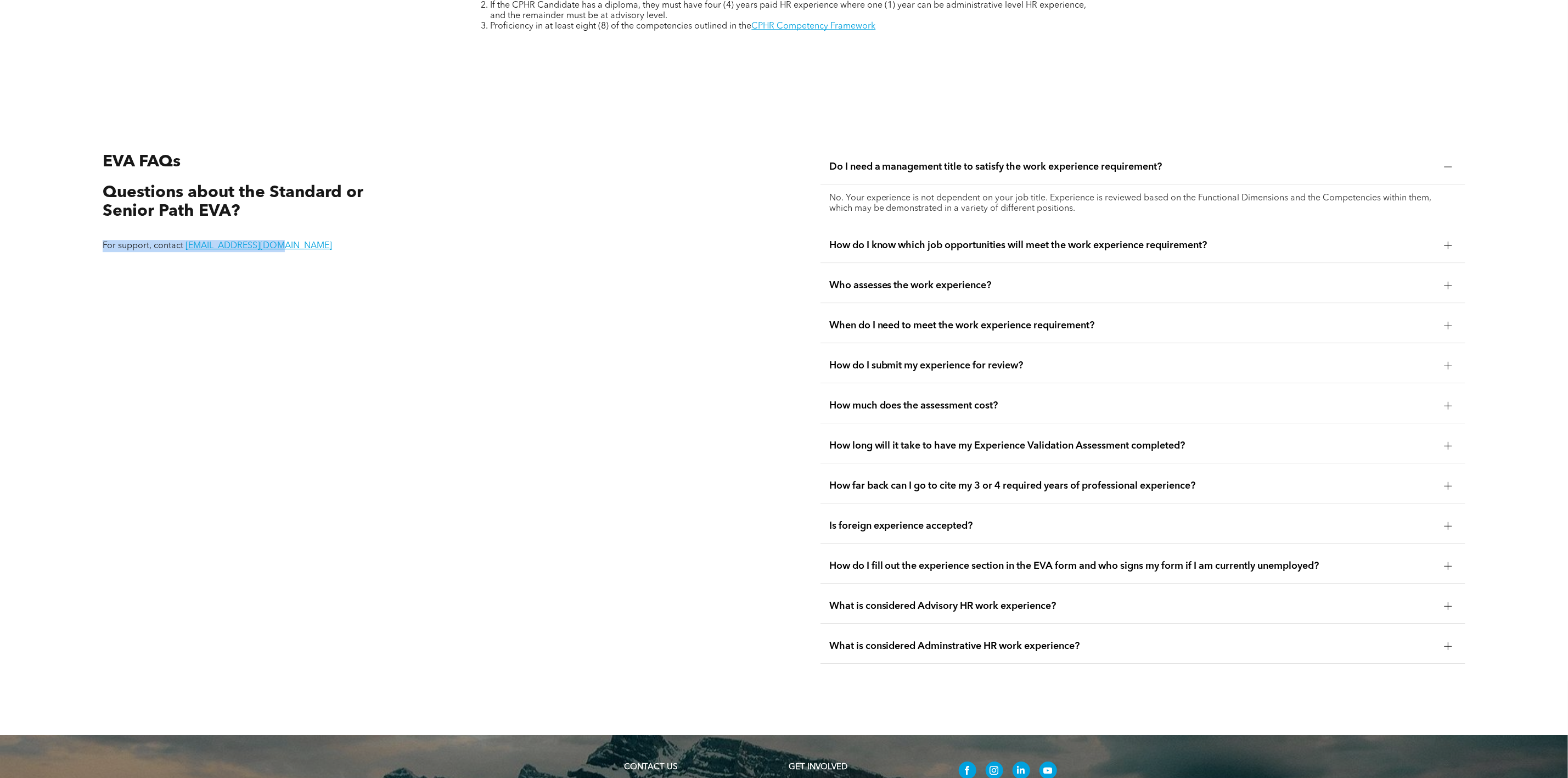
drag, startPoint x: 277, startPoint y: 258, endPoint x: 102, endPoint y: 252, distance: 175.1
click at [103, 252] on p "For support, contact registrar@cphrab.ca" at bounding box center [246, 246] width 287 height 12
copy p "For support, contact registrar@cphrab.ca"
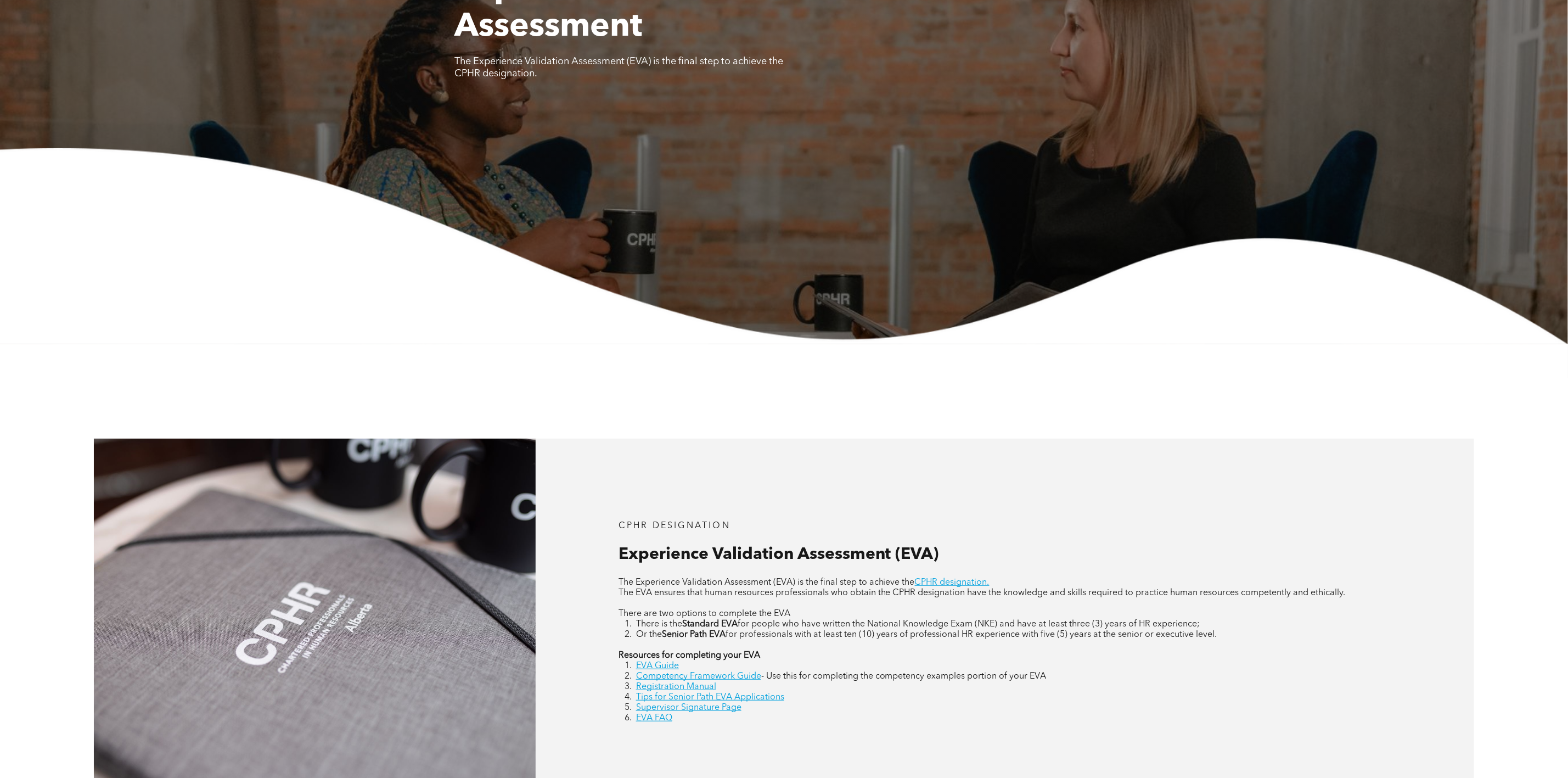
scroll to position [0, 0]
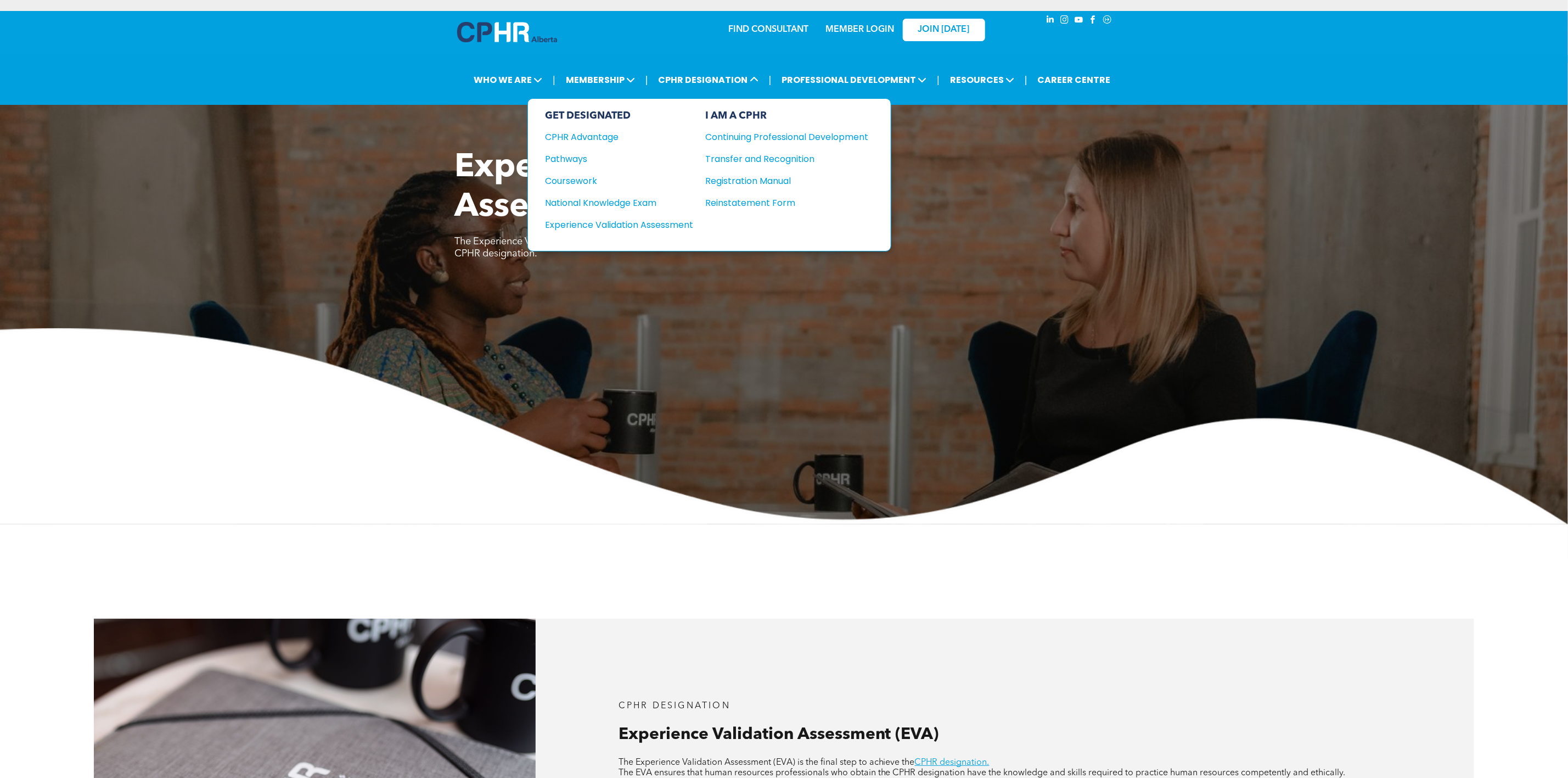
click at [624, 201] on div "National Knowledge Exam" at bounding box center [612, 202] width 133 height 13
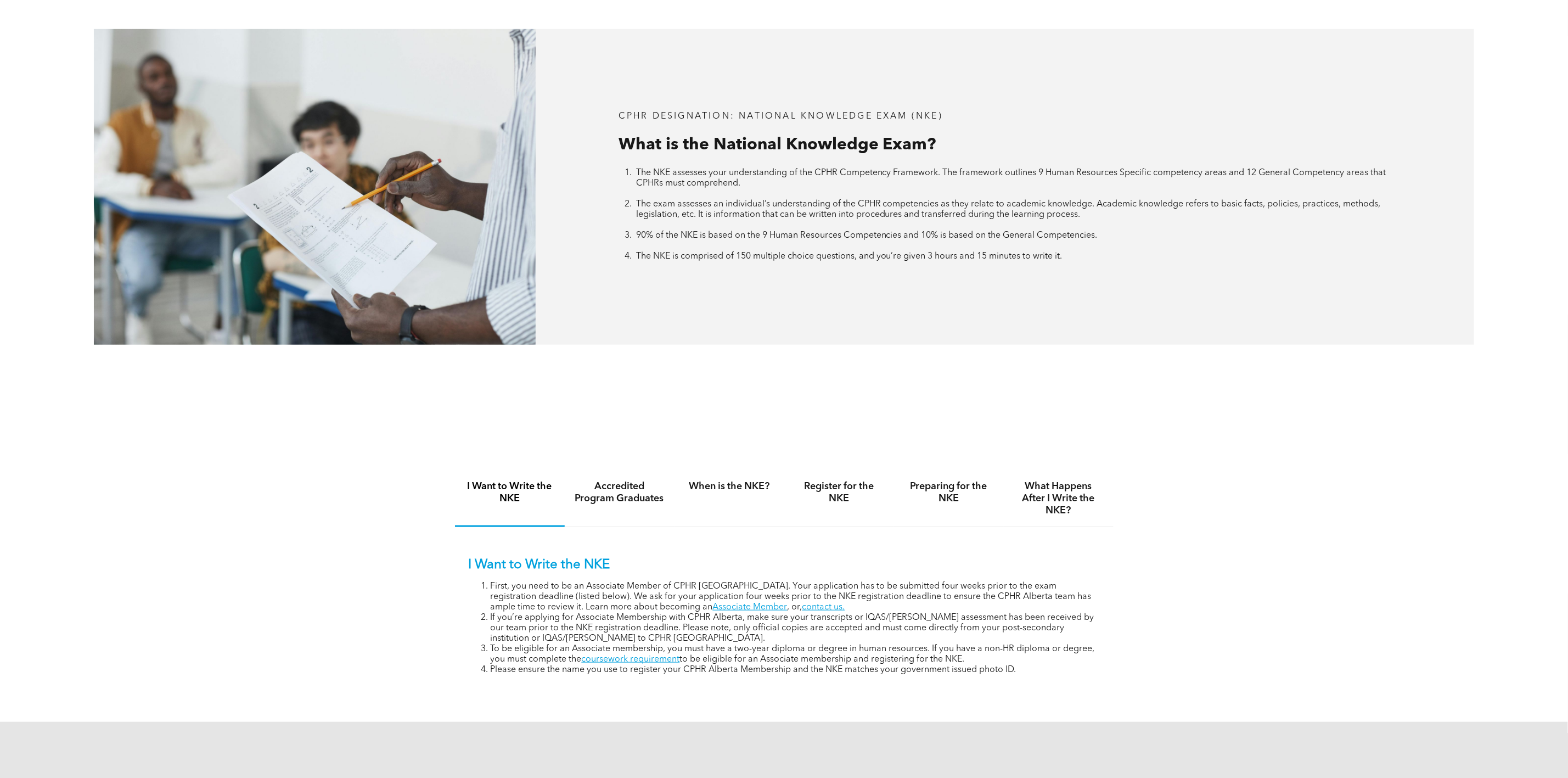
scroll to position [494, 0]
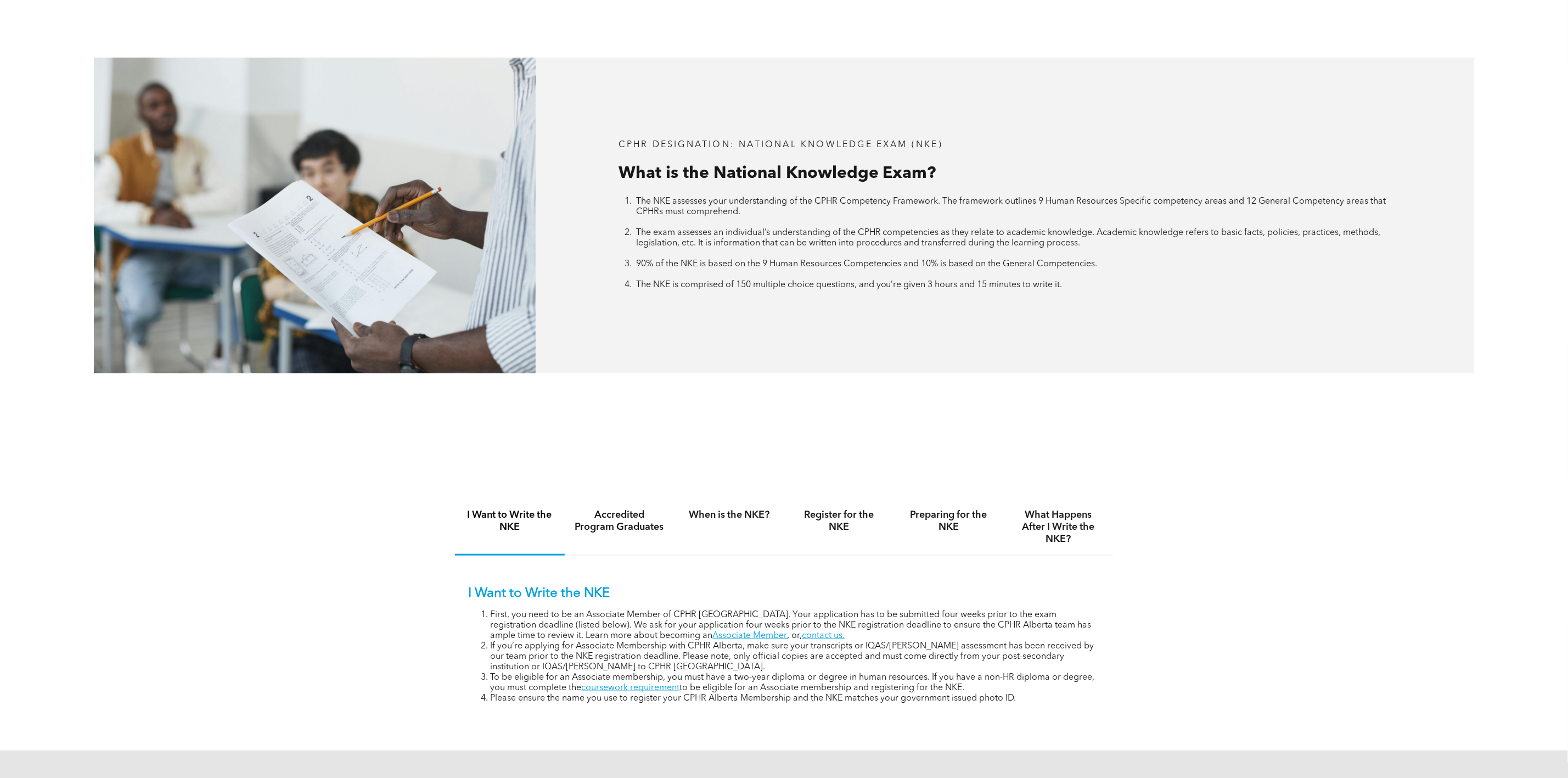
click at [809, 434] on div "CPHR DESIGNATION: National Knowledge Exam (NKE) What is the National Knowledge …" at bounding box center [784, 216] width 1568 height 505
drag, startPoint x: 1179, startPoint y: 554, endPoint x: 460, endPoint y: 471, distance: 723.8
click at [460, 471] on div "I Want to Write the NKE Accredited Program Graduates When is the NKE? Register …" at bounding box center [784, 608] width 1568 height 283
drag, startPoint x: 460, startPoint y: 471, endPoint x: 1115, endPoint y: 545, distance: 659.2
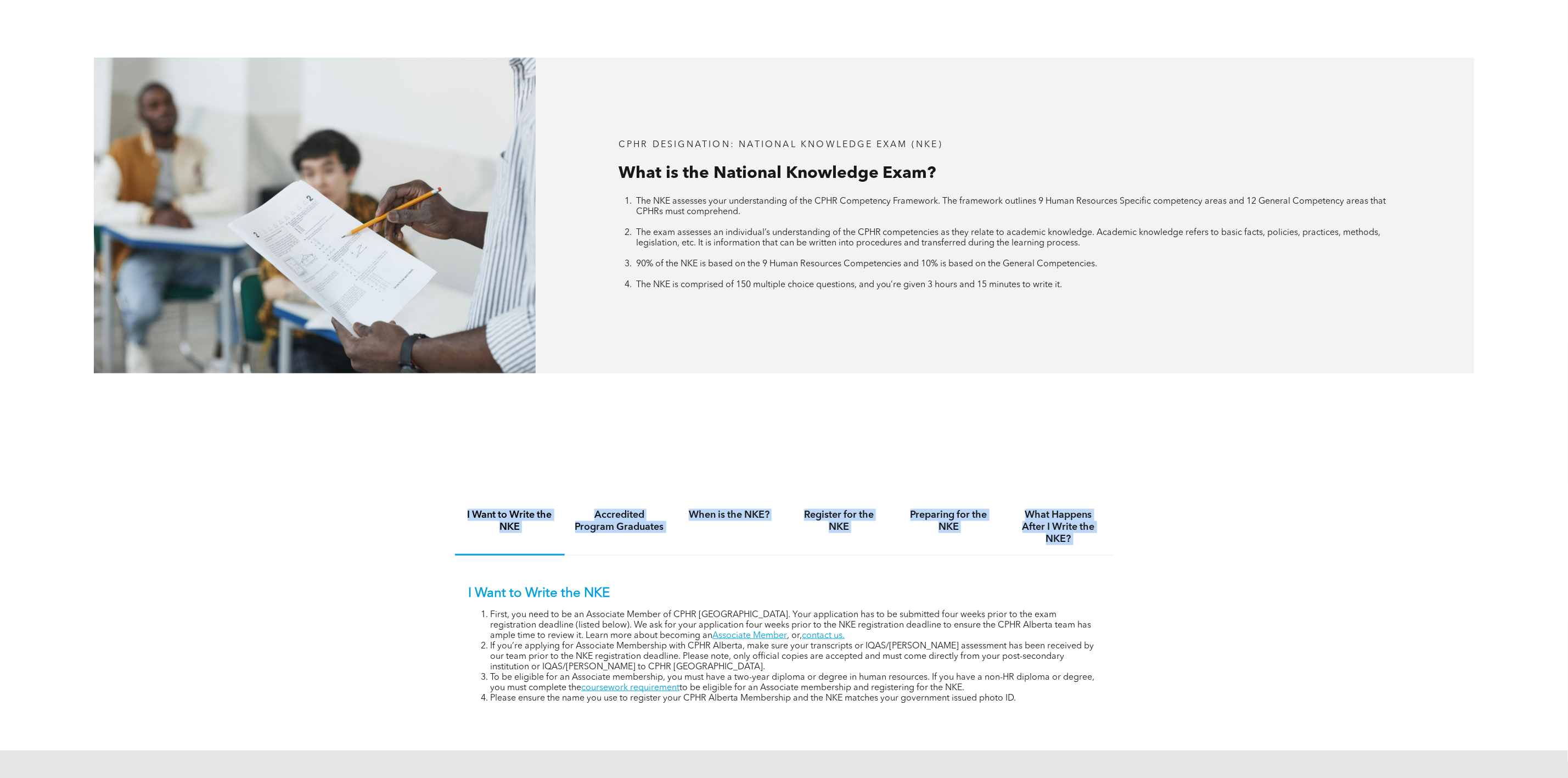
click at [1115, 545] on div "I Want to Write the NKE Accredited Program Graduates When is the NKE? Register …" at bounding box center [784, 608] width 1568 height 283
click at [418, 432] on div "CPHR DESIGNATION: National Knowledge Exam (NKE) What is the National Knowledge …" at bounding box center [784, 216] width 1568 height 505
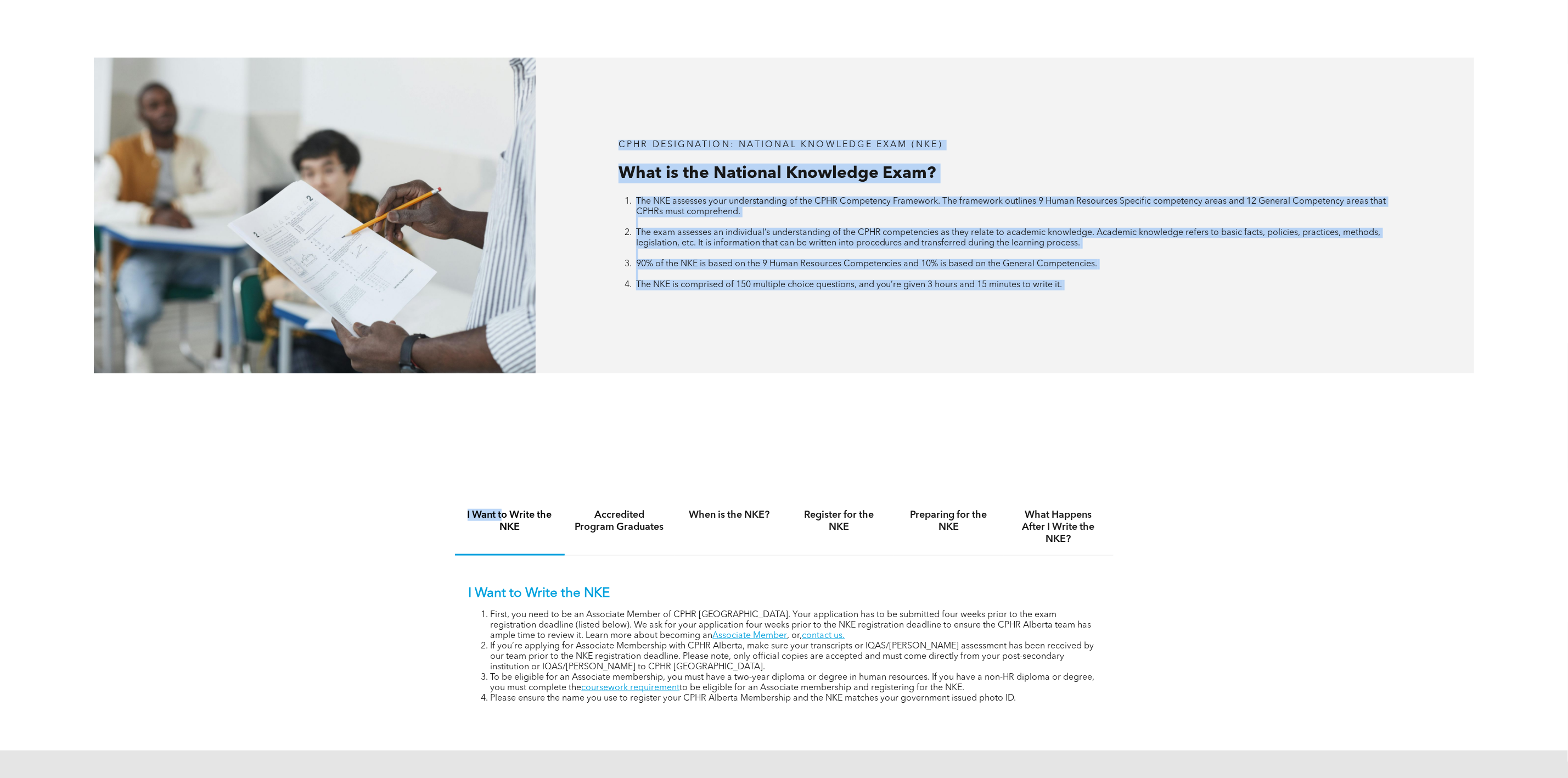
drag, startPoint x: 418, startPoint y: 432, endPoint x: 504, endPoint y: 491, distance: 104.3
click at [504, 491] on div "National Knowledge Exam The NKE assesses your understanding of the CPHR Compete…" at bounding box center [784, 663] width 1568 height 2291
click at [403, 480] on div "I Want to Write the NKE Accredited Program Graduates When is the NKE? Register …" at bounding box center [784, 608] width 1568 height 283
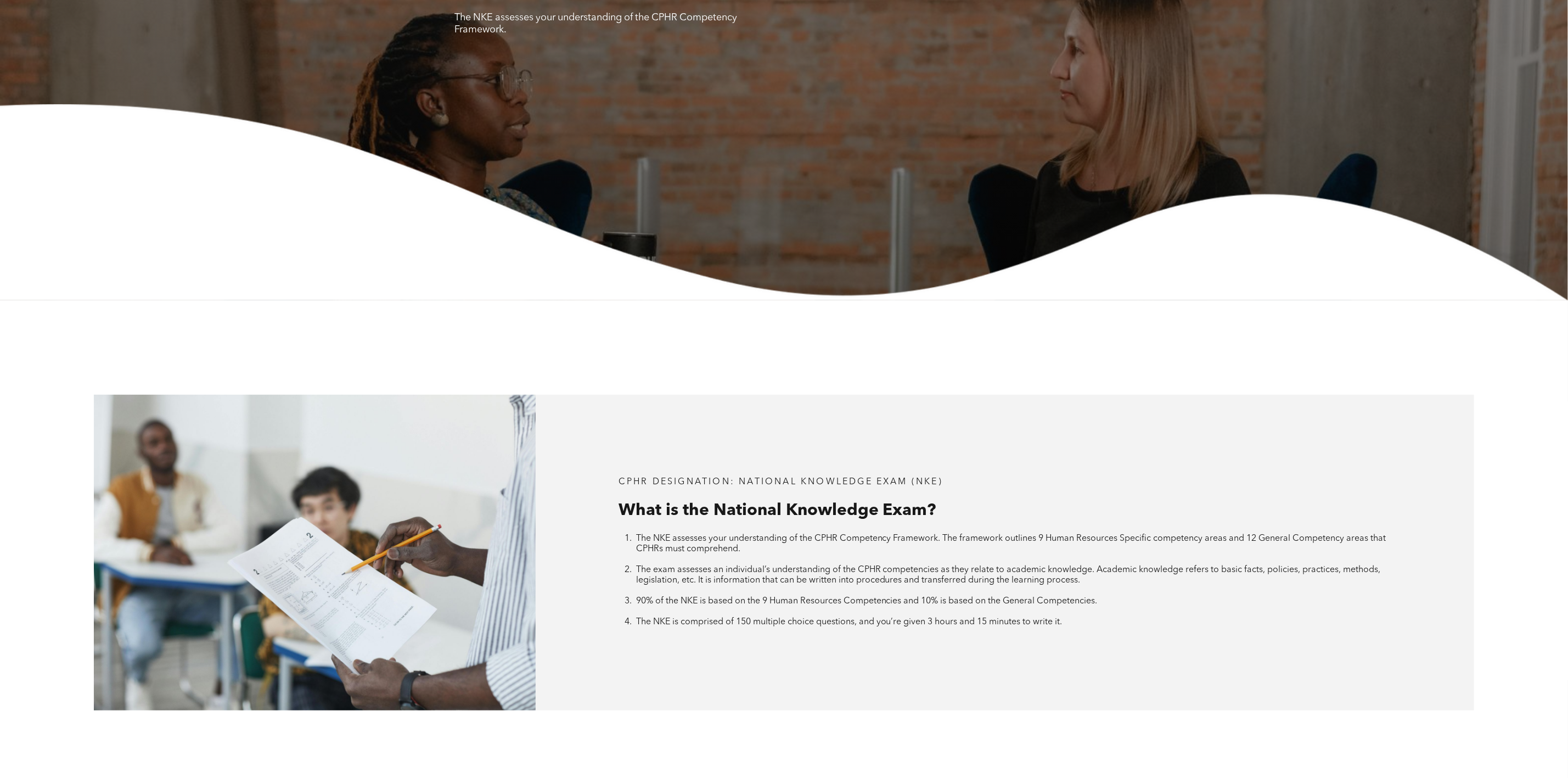
scroll to position [0, 0]
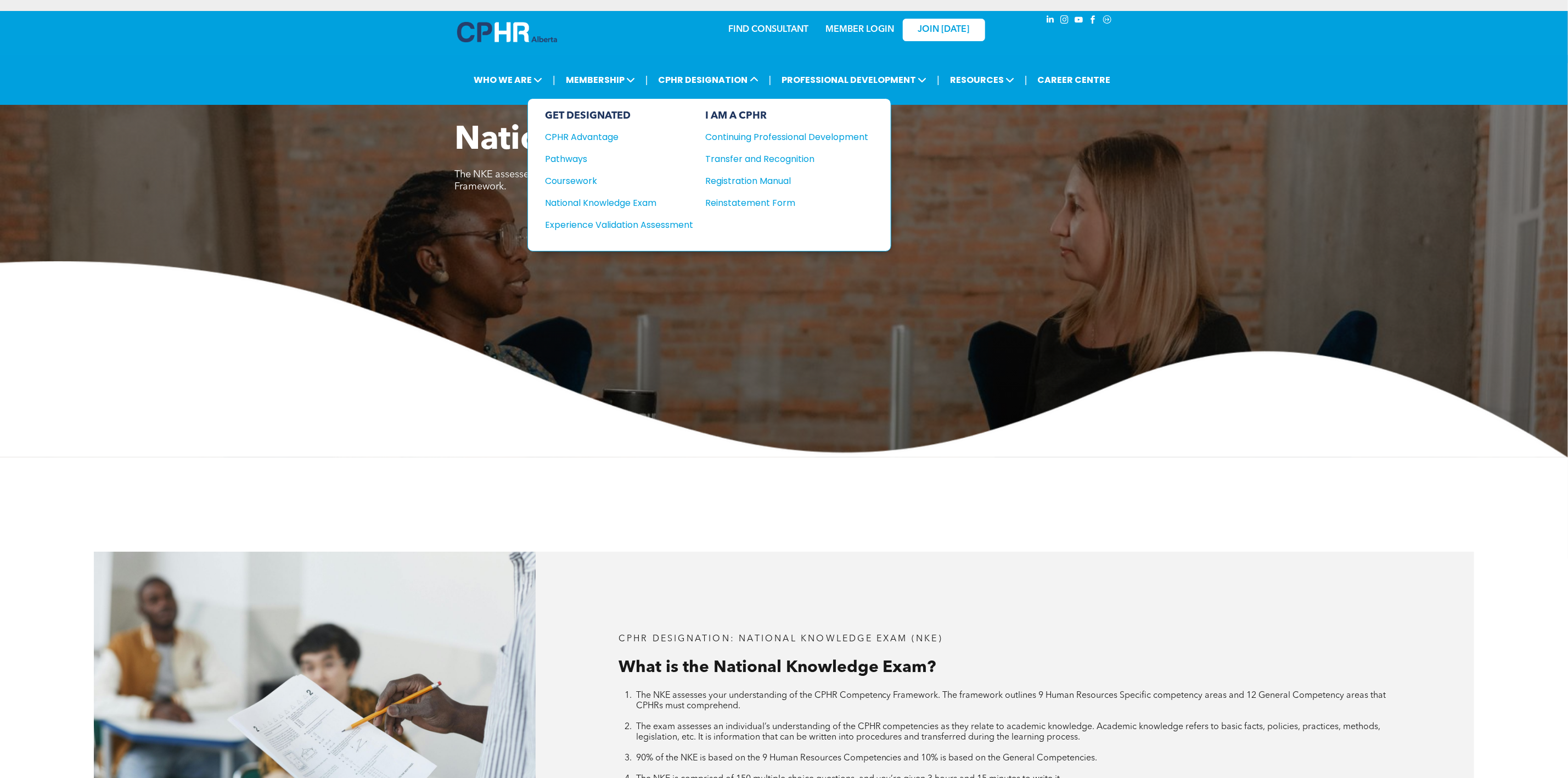
click at [778, 138] on div "Continuing Professional Development" at bounding box center [779, 137] width 147 height 13
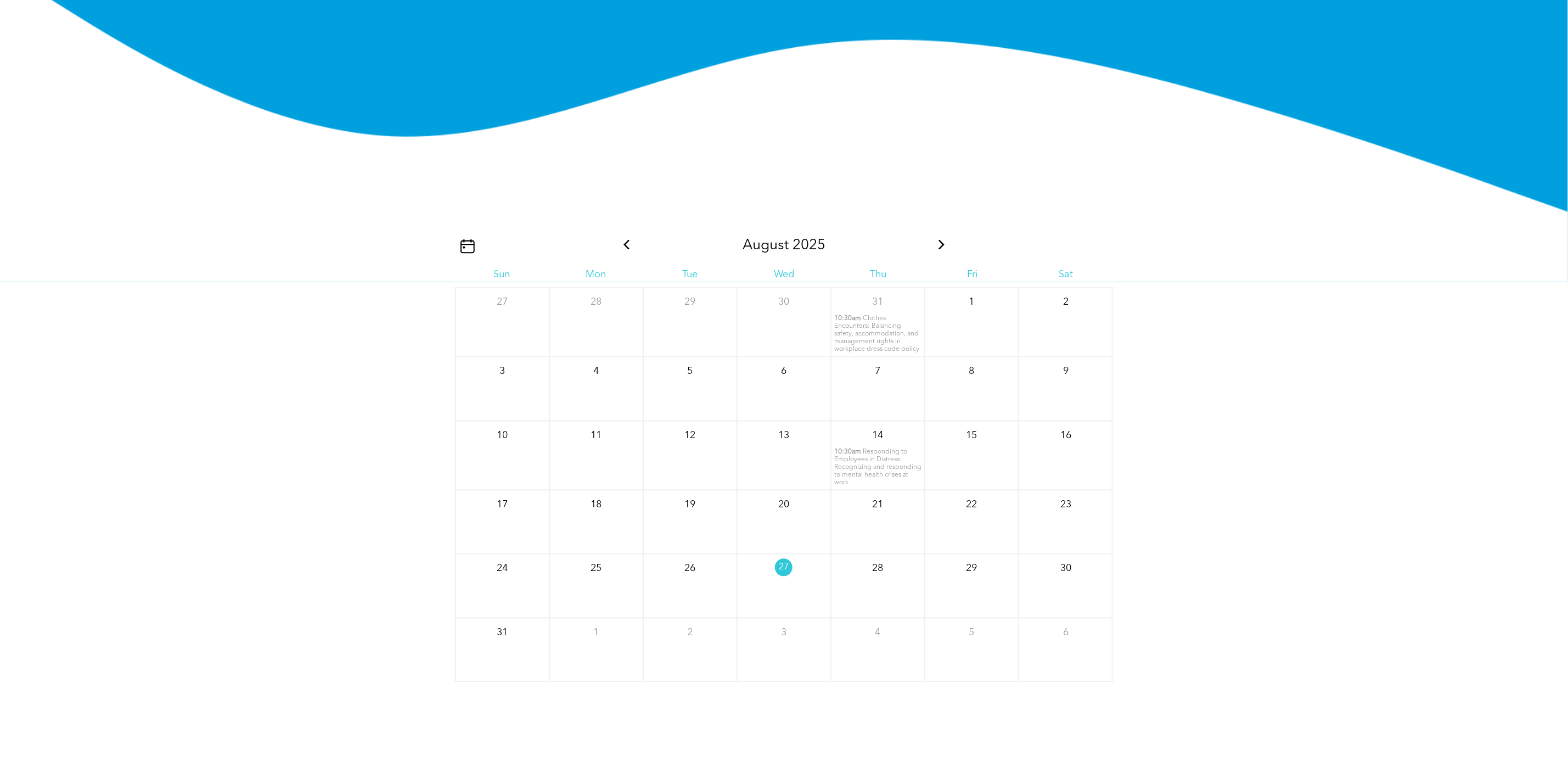
scroll to position [1481, 0]
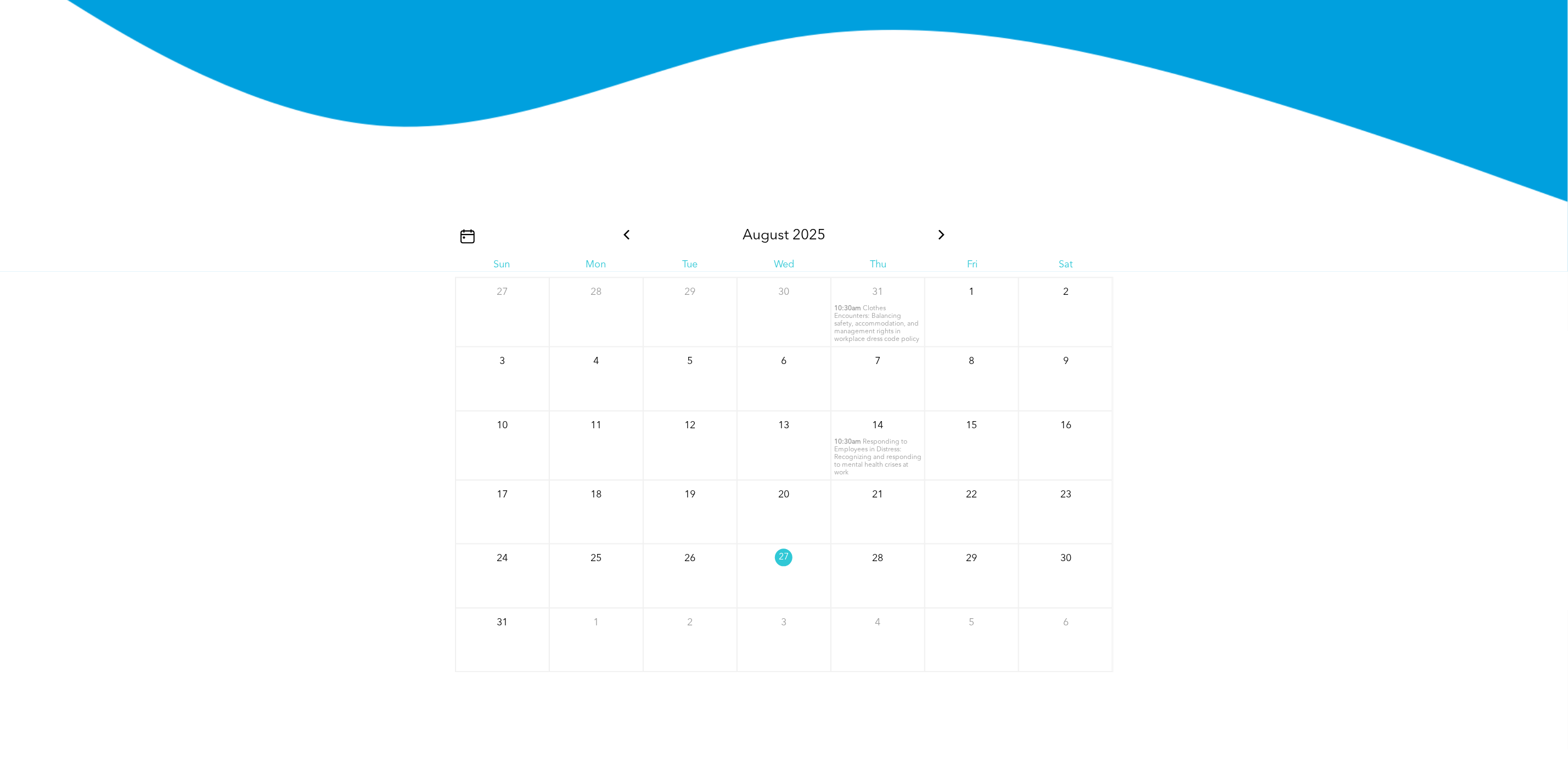
click at [867, 326] on span "Clothes Encounters: Balancing safety, accommodation, and management rights in w…" at bounding box center [876, 324] width 85 height 37
click at [896, 195] on div "[DATE] Sun Mon Tue Wed Thu Fri Sat 27 28 29 30 31" at bounding box center [784, 434] width 658 height 478
click at [878, 331] on div at bounding box center [877, 328] width 14 height 14
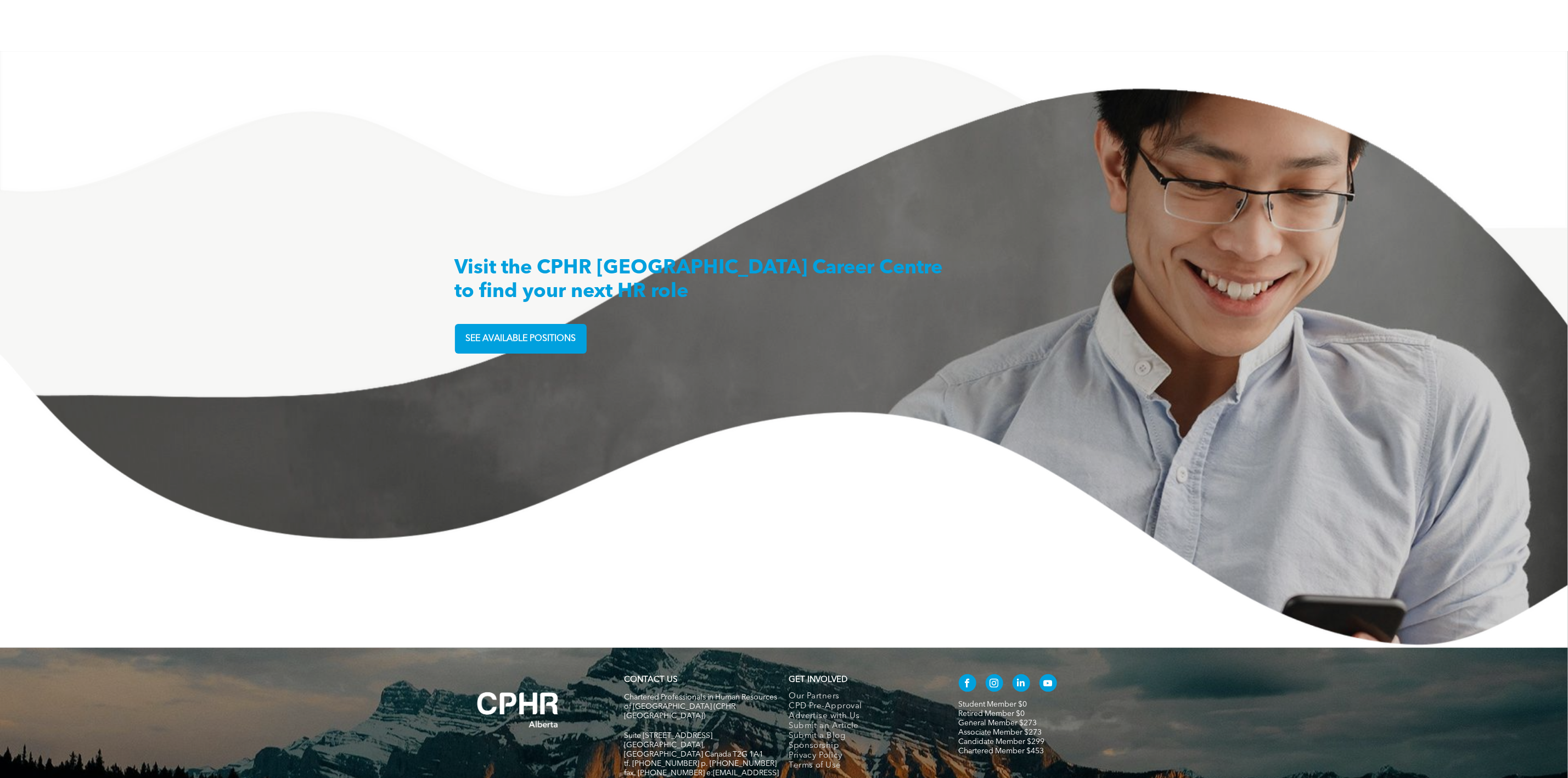
scroll to position [3046, 0]
